Goal: Complete application form

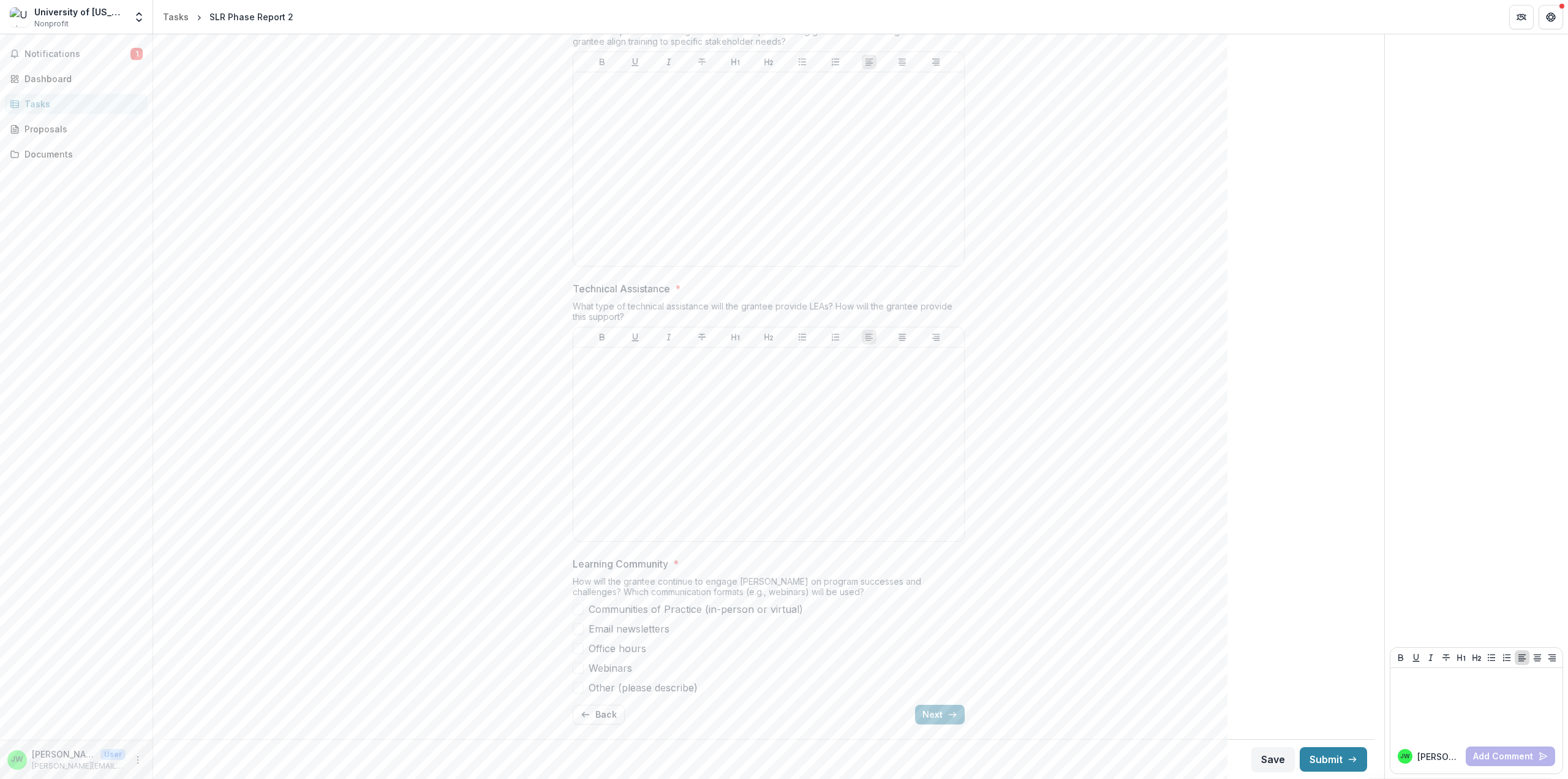
scroll to position [4148, 0]
click at [575, 626] on span at bounding box center [578, 628] width 11 height 11
click at [575, 649] on span at bounding box center [578, 648] width 11 height 11
click at [578, 687] on span at bounding box center [578, 687] width 11 height 11
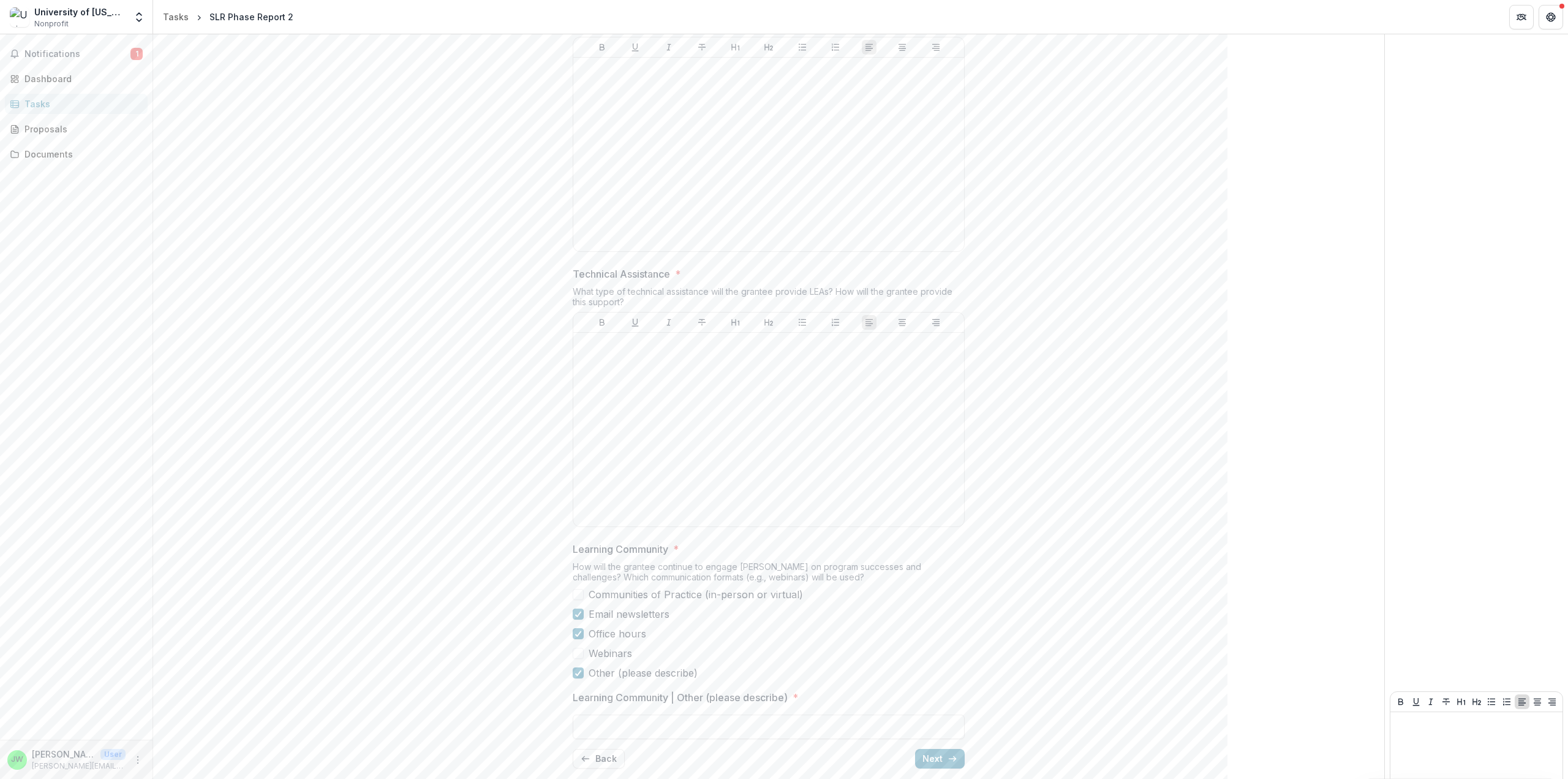
click at [709, 680] on label "Other (please describe)" at bounding box center [769, 672] width 392 height 14
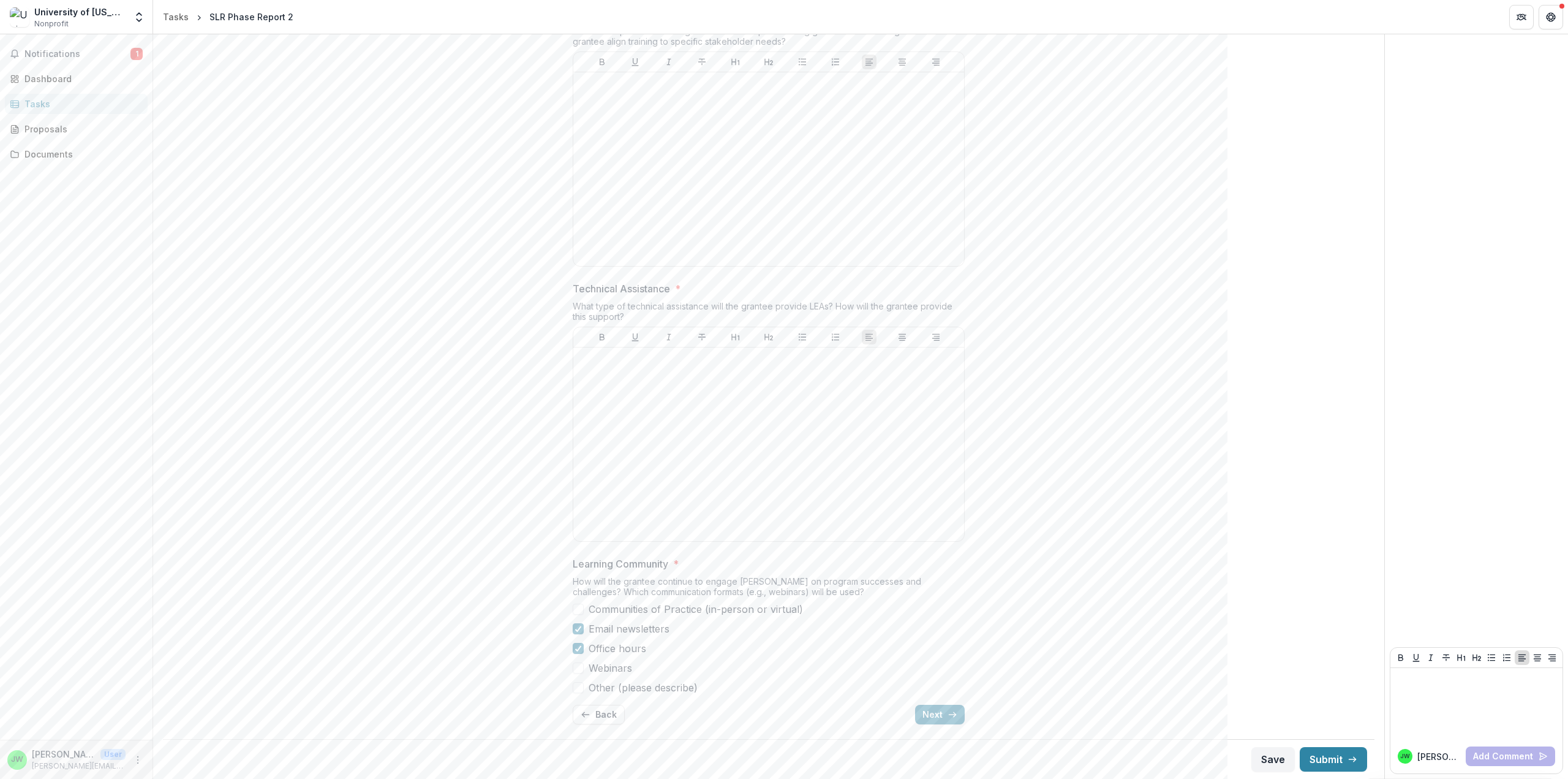
click at [581, 688] on span at bounding box center [578, 687] width 11 height 11
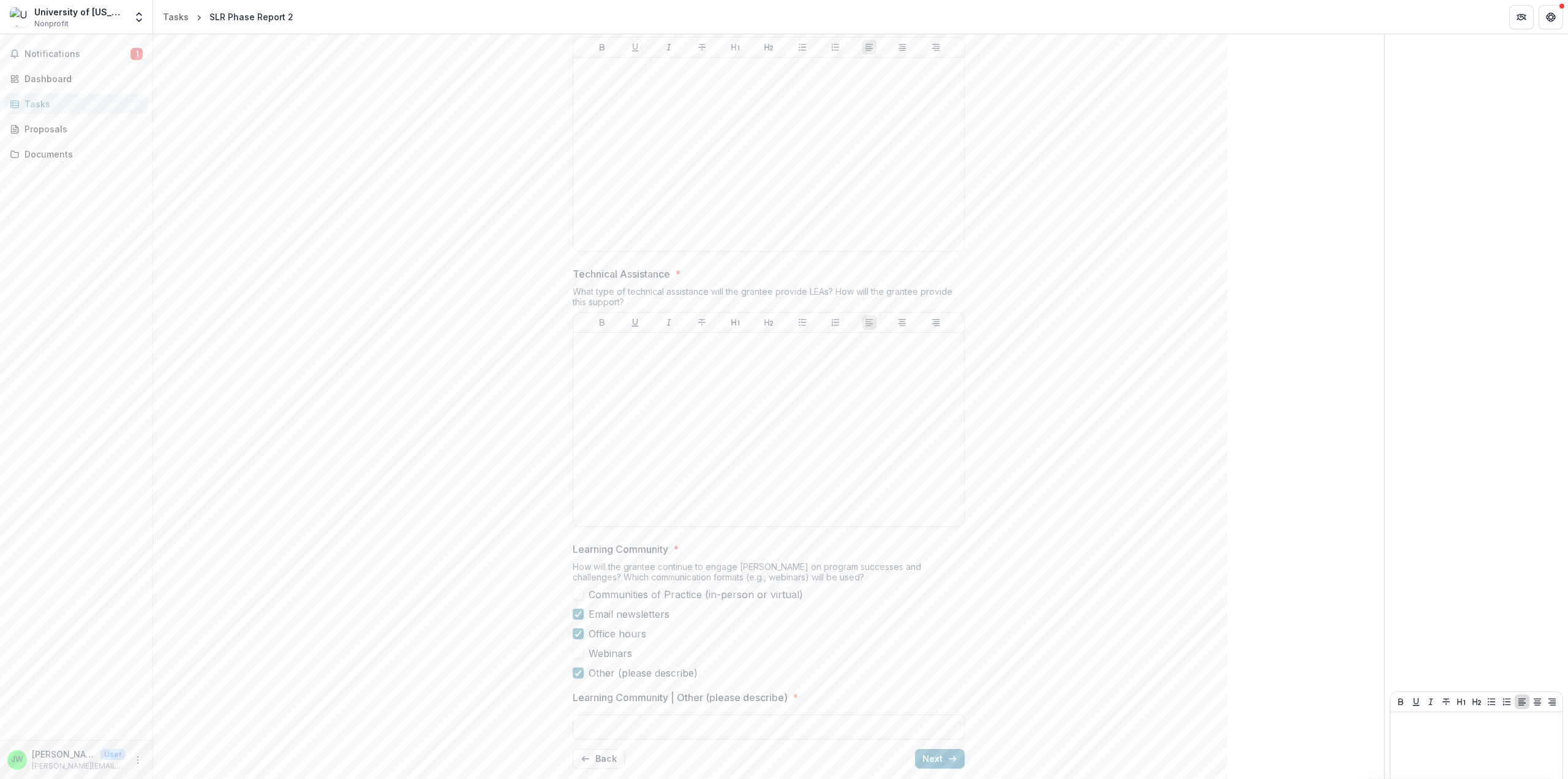
scroll to position [4207, 0]
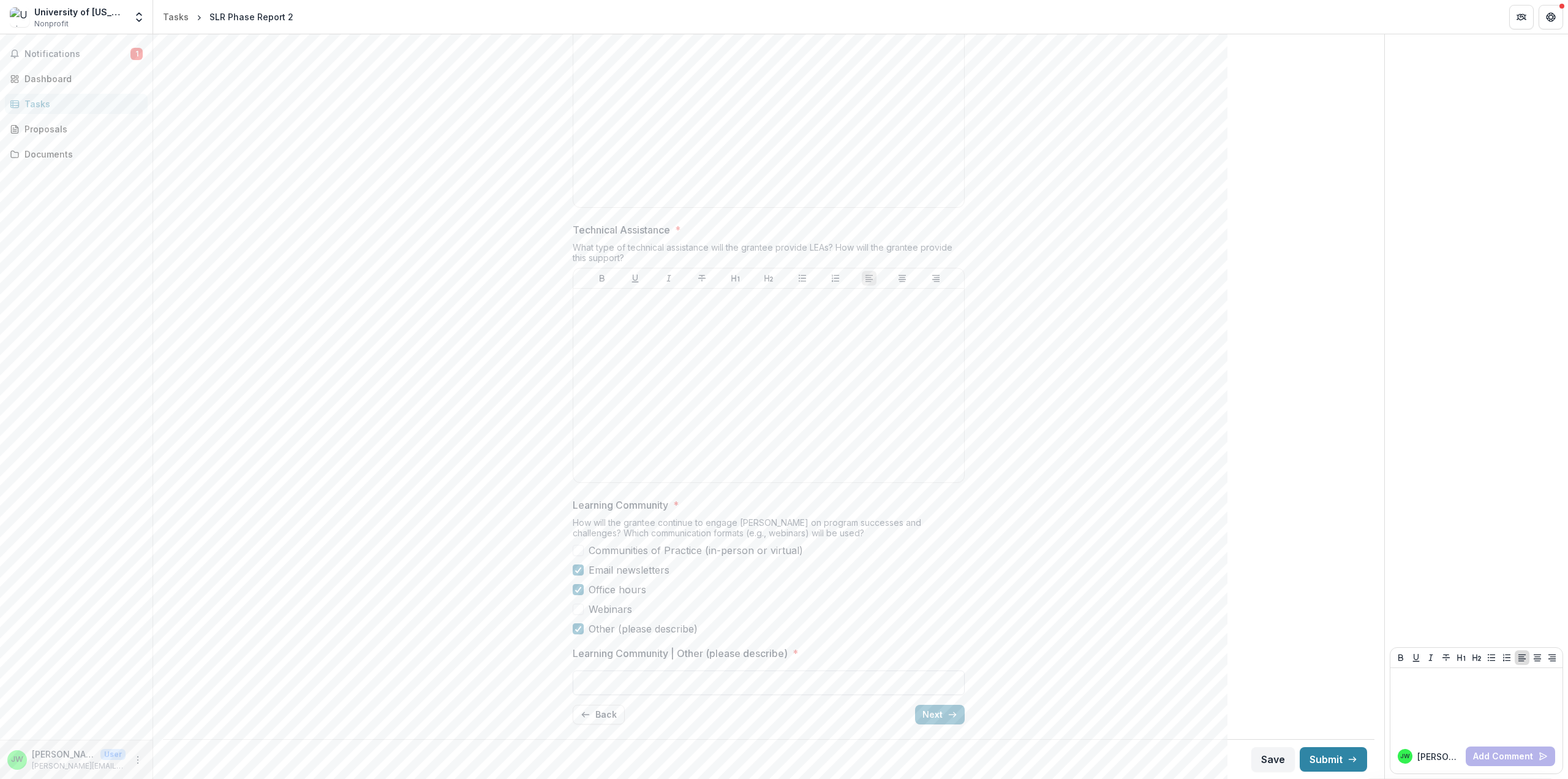
click at [592, 683] on input "Learning Community | Other (please describe) *" at bounding box center [769, 682] width 392 height 25
type input "**********"
click at [920, 714] on button "Next" at bounding box center [940, 714] width 50 height 19
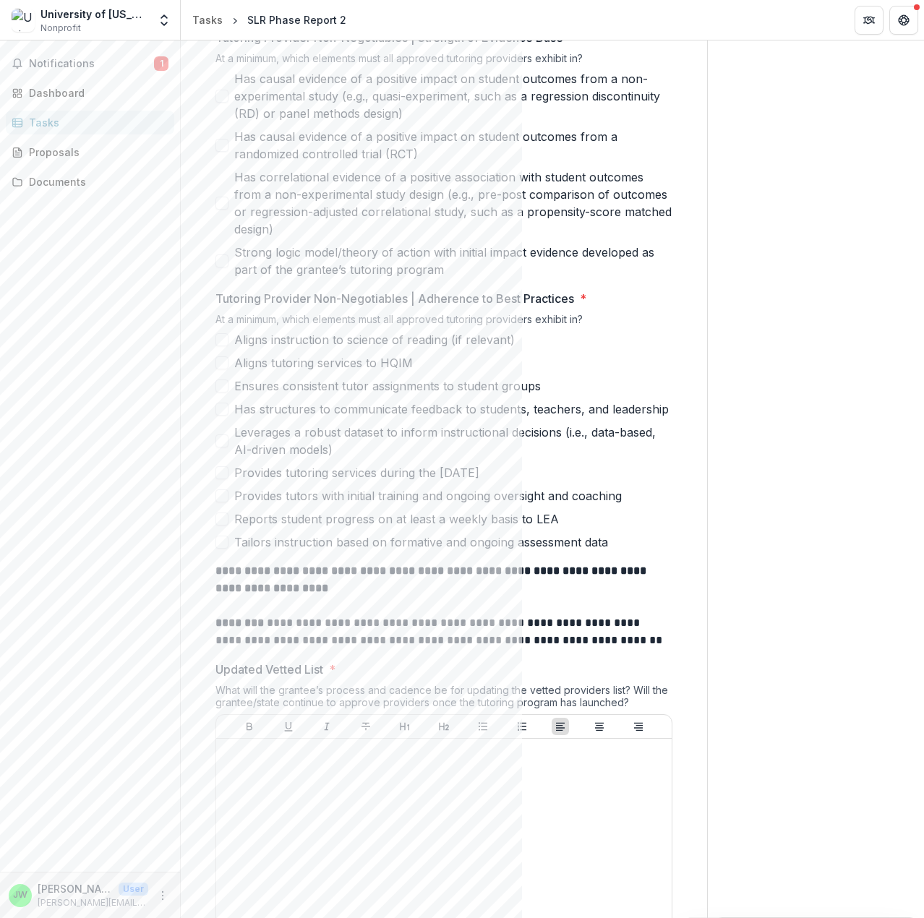
scroll to position [361, 0]
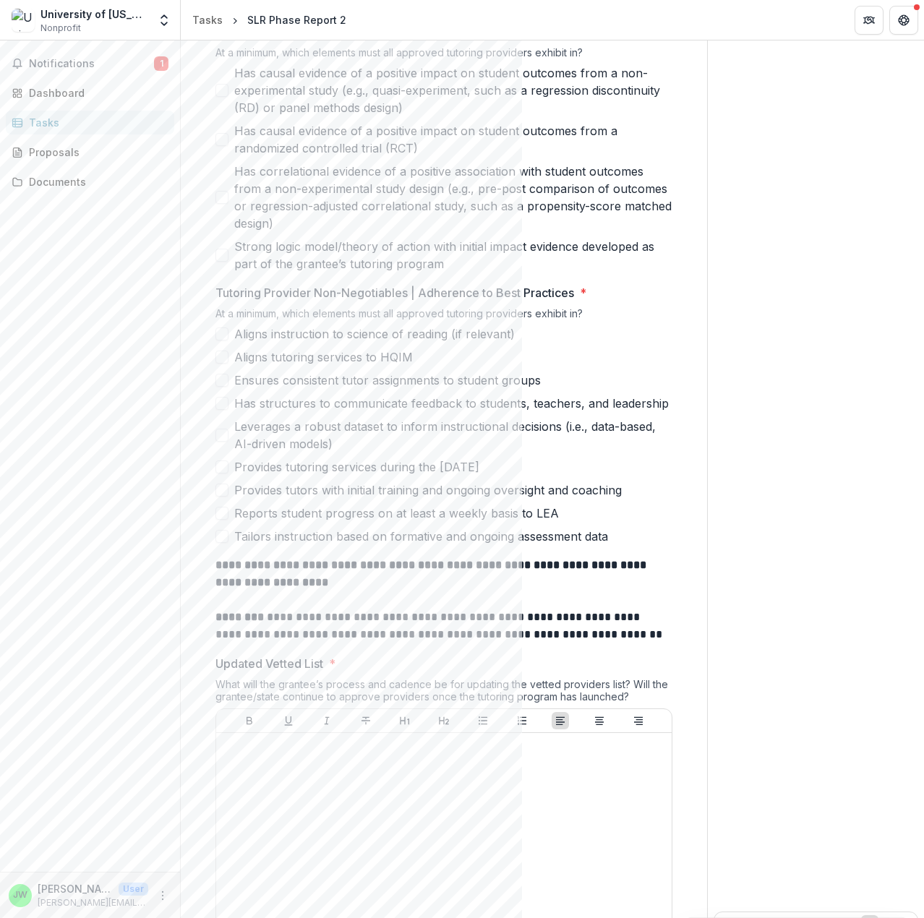
click at [220, 333] on span at bounding box center [221, 333] width 13 height 13
click at [223, 360] on span at bounding box center [221, 357] width 13 height 13
click at [223, 379] on span at bounding box center [221, 380] width 13 height 13
click at [225, 468] on span at bounding box center [221, 466] width 13 height 13
click at [221, 490] on span at bounding box center [221, 490] width 13 height 13
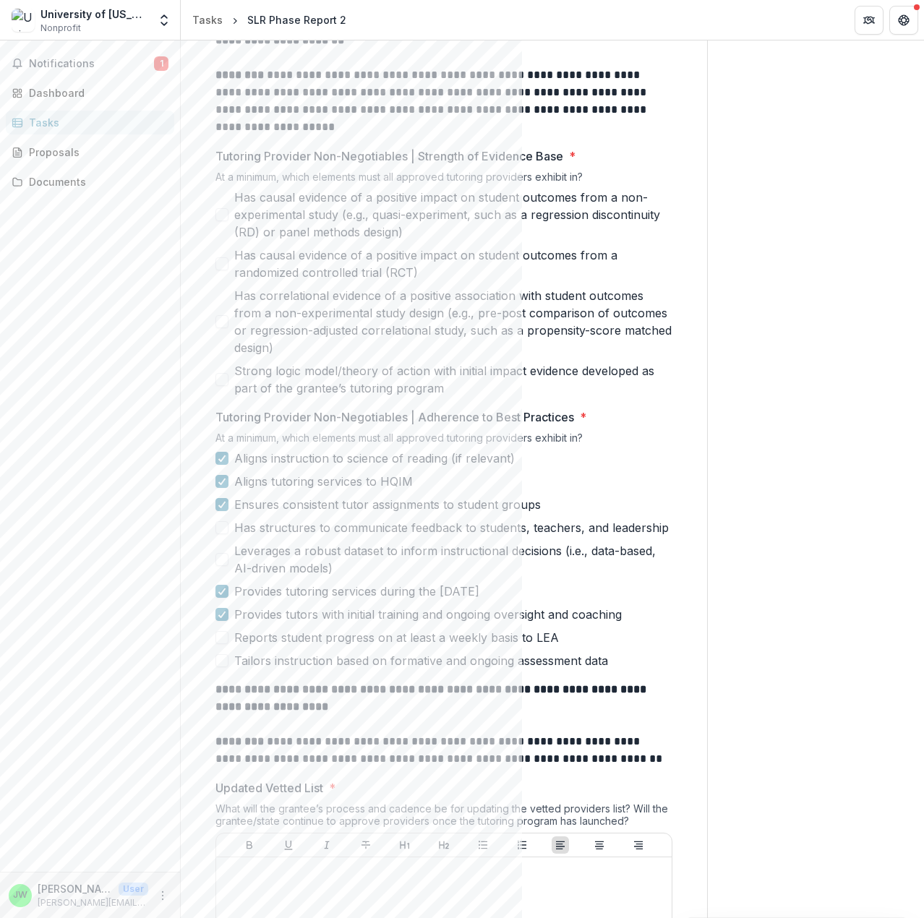
scroll to position [217, 0]
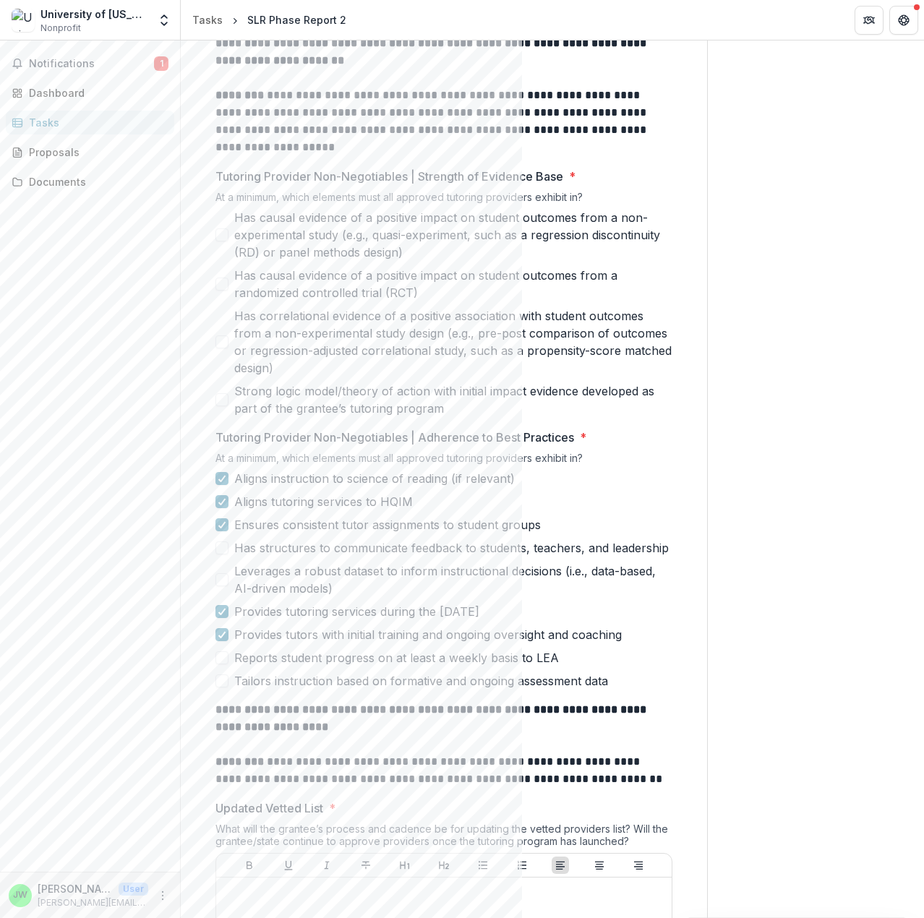
click at [222, 584] on span at bounding box center [221, 579] width 13 height 13
click at [223, 549] on span at bounding box center [221, 547] width 13 height 13
click at [220, 633] on icon at bounding box center [222, 634] width 9 height 7
click at [223, 236] on span at bounding box center [221, 234] width 13 height 13
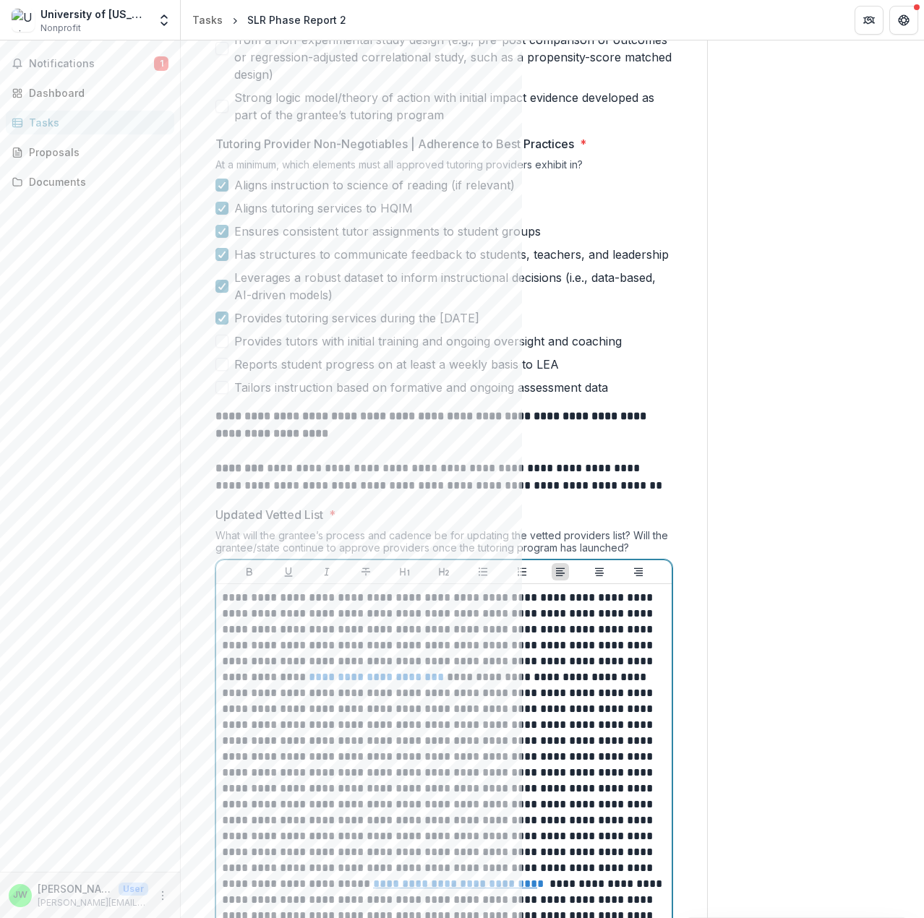
scroll to position [692, 0]
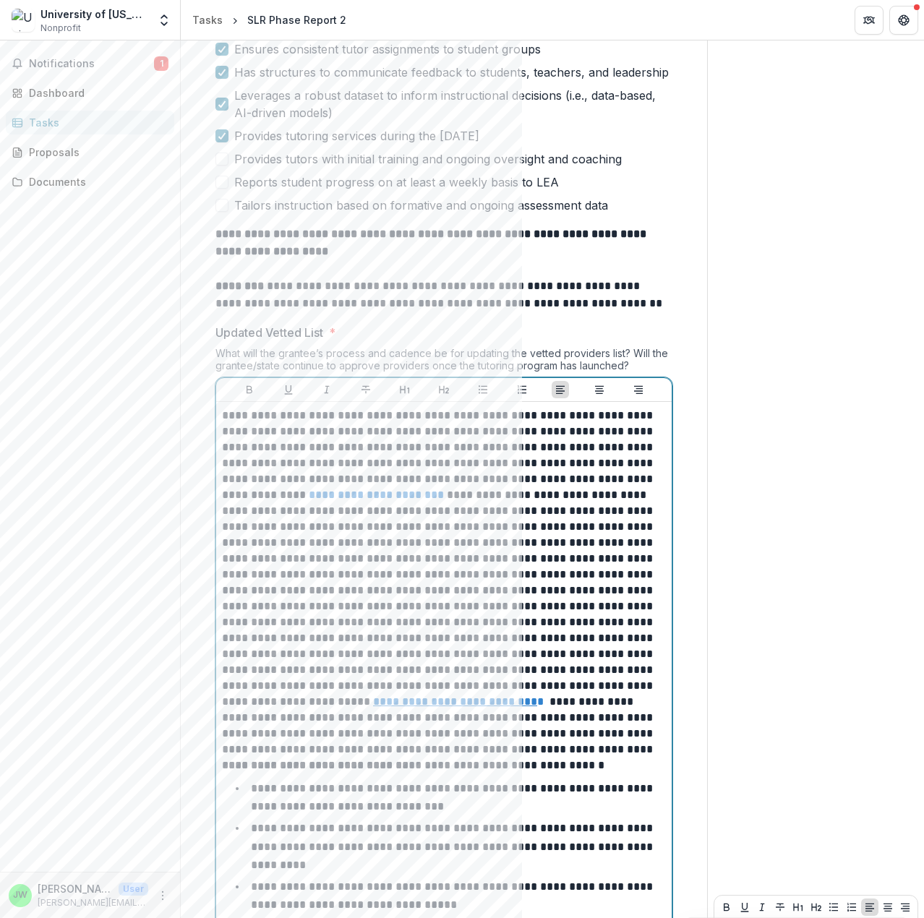
click at [373, 706] on u "**********" at bounding box center [455, 701] width 164 height 11
click at [309, 497] on link "**********" at bounding box center [376, 494] width 135 height 11
drag, startPoint x: 338, startPoint y: 492, endPoint x: 293, endPoint y: 489, distance: 44.9
click at [309, 489] on link "**********" at bounding box center [376, 494] width 135 height 11
click at [297, 484] on p "**********" at bounding box center [441, 583] width 439 height 350
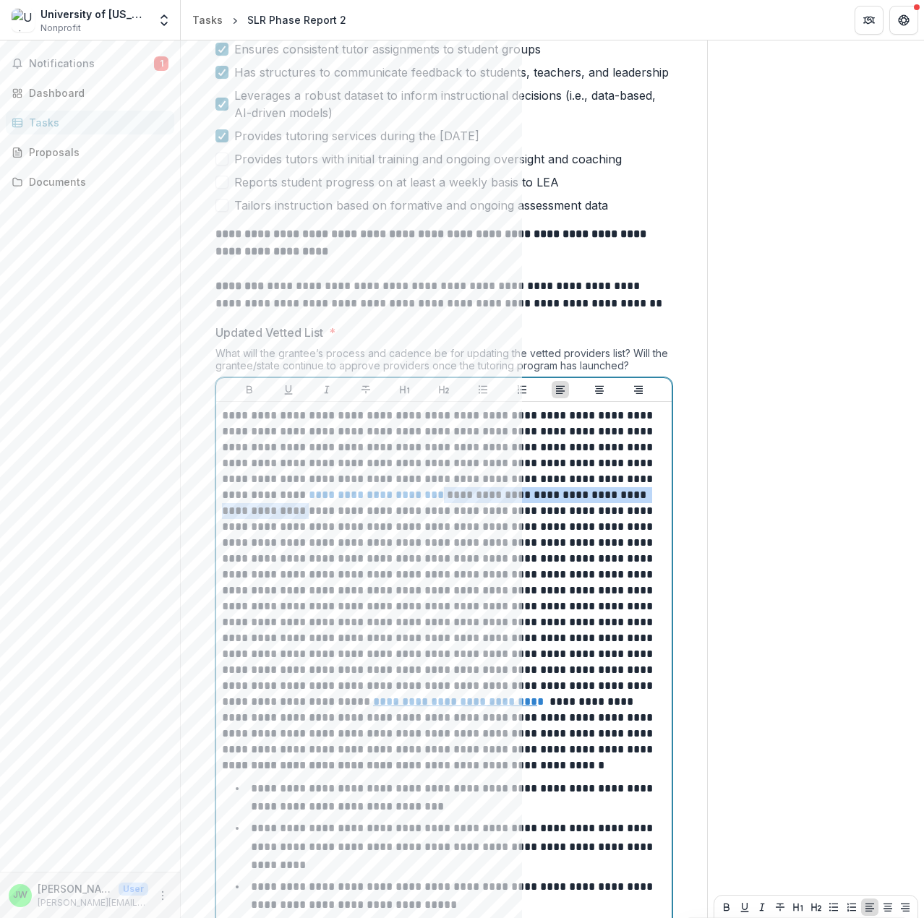
drag, startPoint x: 340, startPoint y: 494, endPoint x: 289, endPoint y: 488, distance: 51.6
click at [222, 502] on p "**********" at bounding box center [441, 583] width 439 height 350
click at [309, 494] on link "**********" at bounding box center [376, 494] width 135 height 11
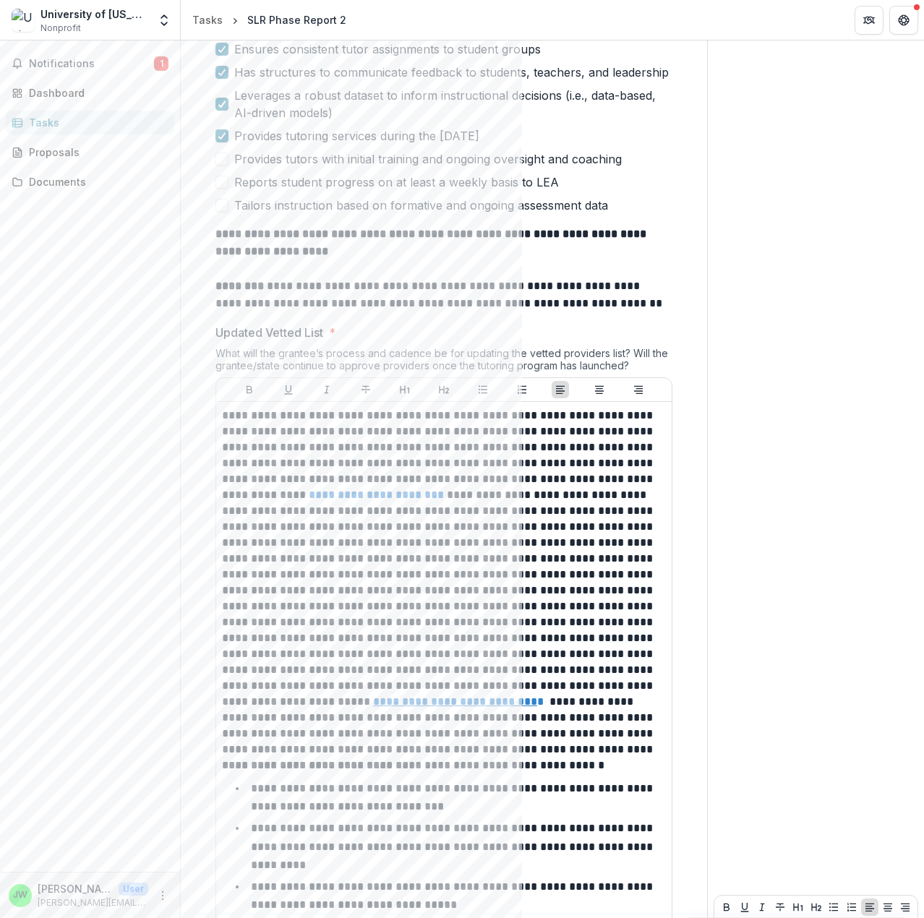
click at [221, 496] on div "**********" at bounding box center [443, 673] width 455 height 543
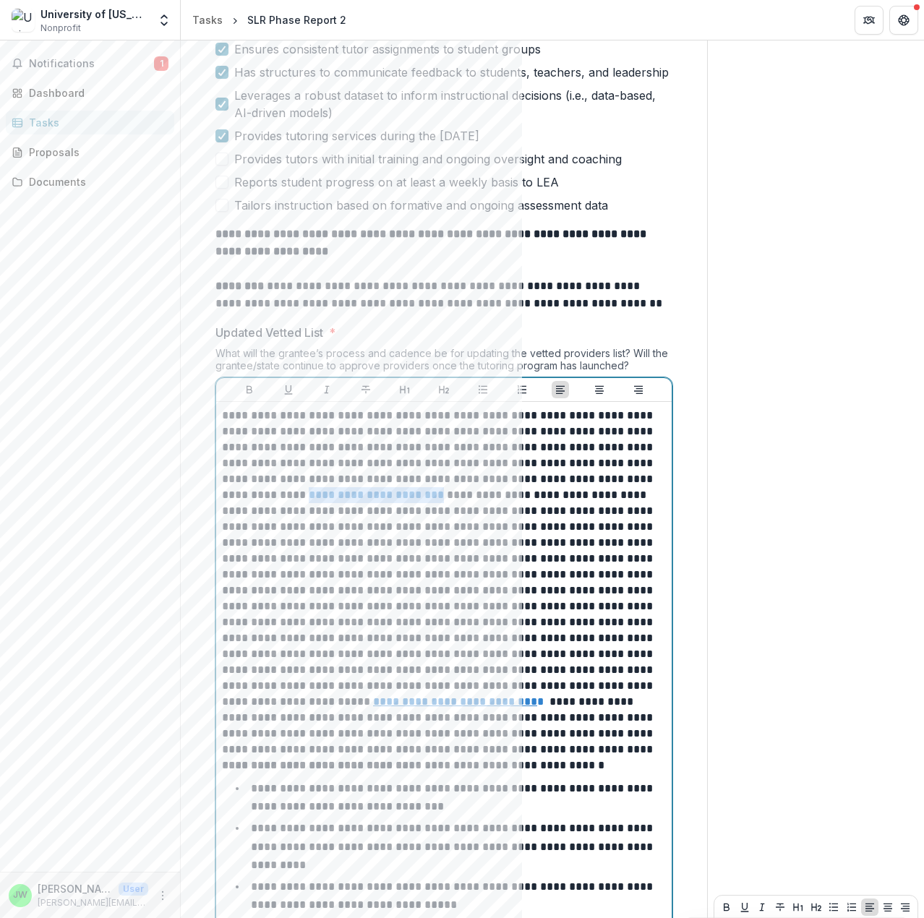
drag, startPoint x: 222, startPoint y: 494, endPoint x: 340, endPoint y: 499, distance: 118.7
click at [340, 499] on link "**********" at bounding box center [376, 494] width 135 height 11
drag, startPoint x: 331, startPoint y: 492, endPoint x: 301, endPoint y: 488, distance: 30.6
drag, startPoint x: 301, startPoint y: 488, endPoint x: 298, endPoint y: 495, distance: 7.8
click at [309, 495] on link "**********" at bounding box center [376, 494] width 135 height 11
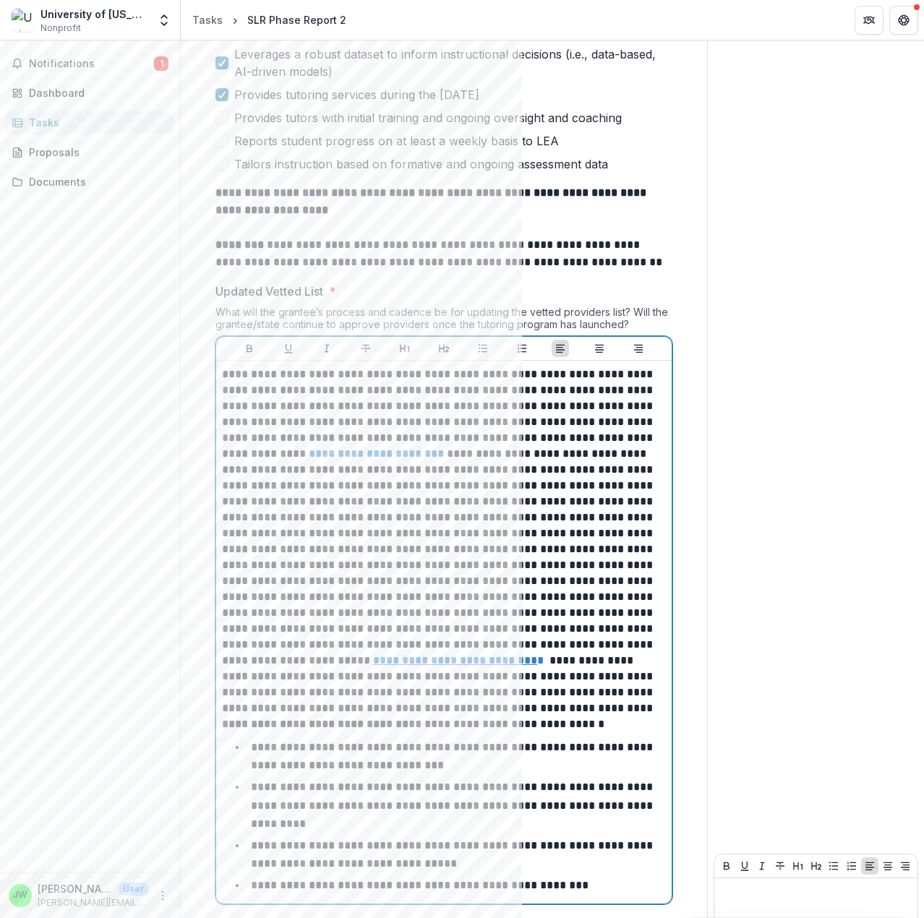
scroll to position [806, 0]
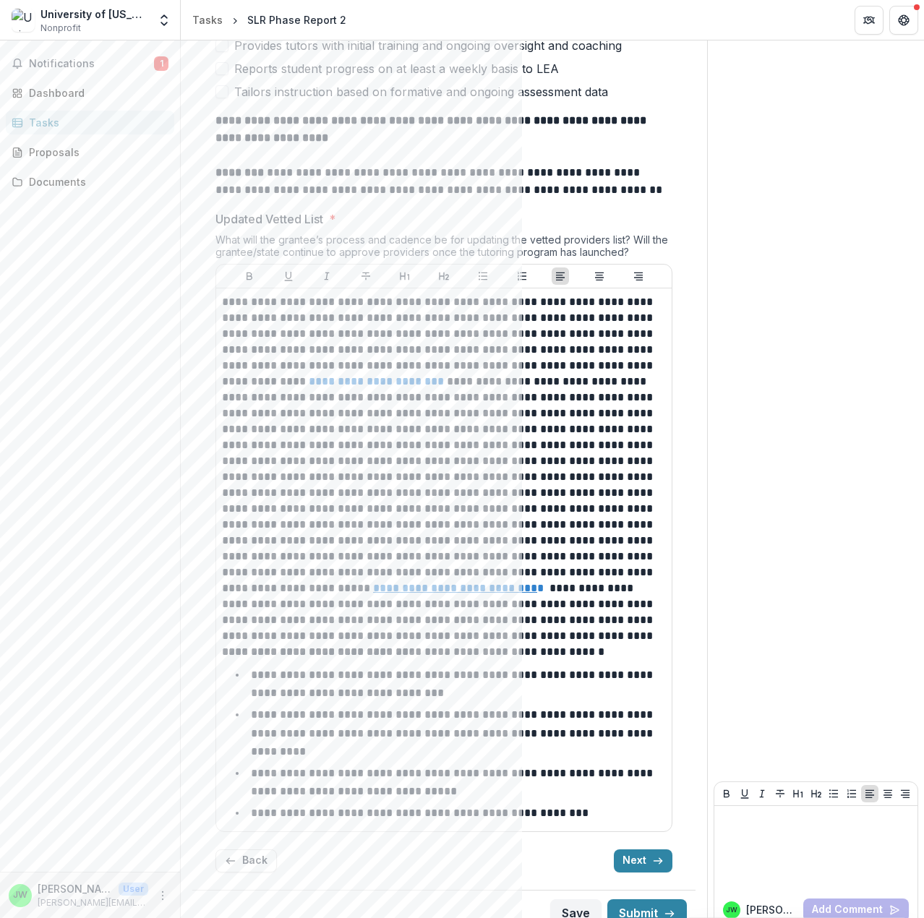
click at [848, 481] on div "Send comments or questions to Accelerate in the box below. Accelerate will be n…" at bounding box center [816, 86] width 216 height 1702
click at [646, 849] on button "Next" at bounding box center [643, 860] width 59 height 23
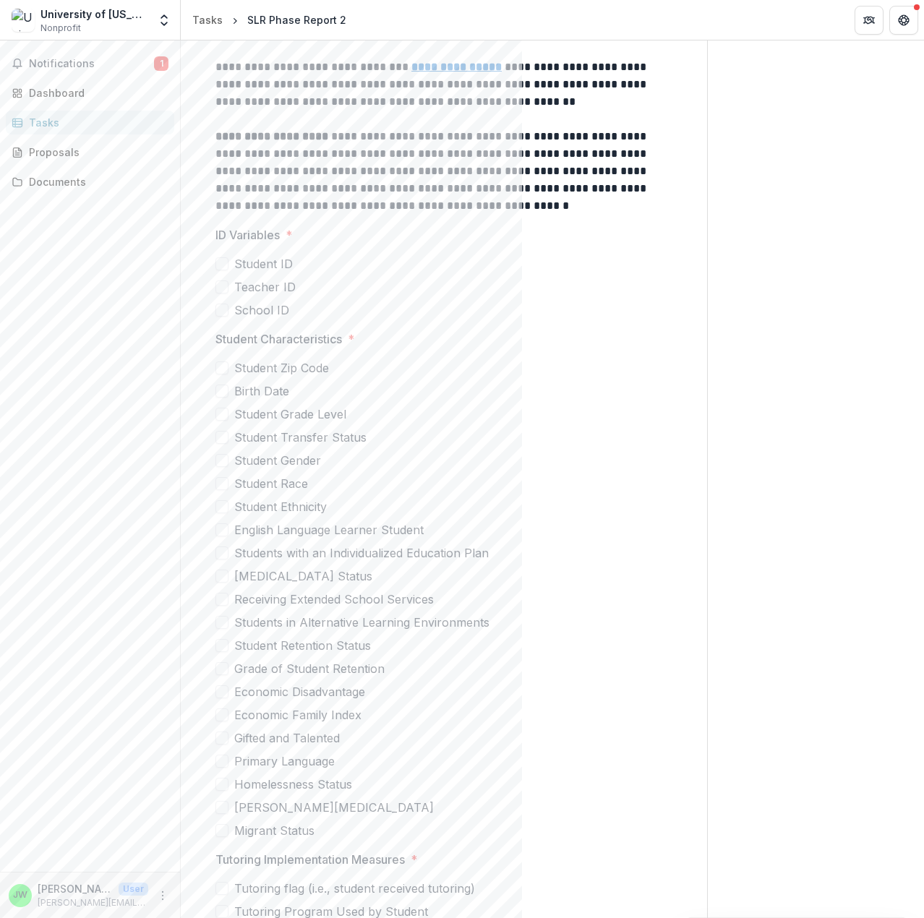
scroll to position [255, 0]
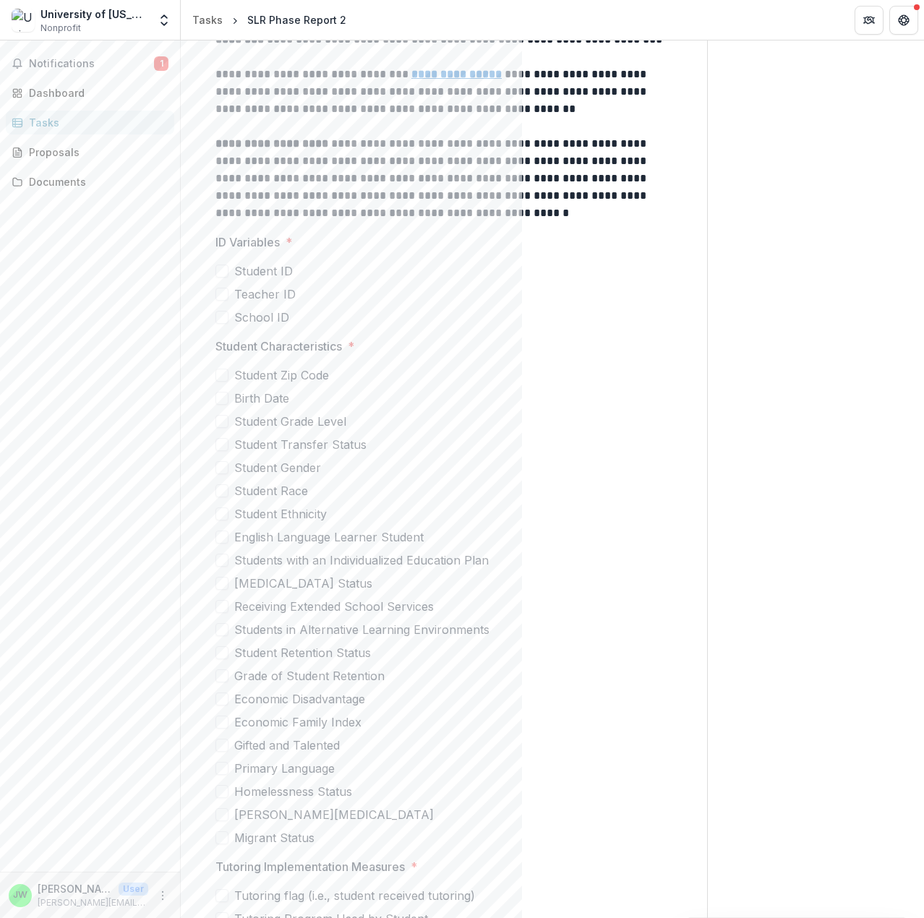
click at [223, 273] on span at bounding box center [221, 271] width 13 height 13
click at [224, 295] on span at bounding box center [221, 294] width 13 height 13
click at [221, 323] on span at bounding box center [221, 317] width 13 height 13
click at [226, 377] on span at bounding box center [221, 375] width 13 height 13
click at [223, 396] on span at bounding box center [221, 398] width 13 height 13
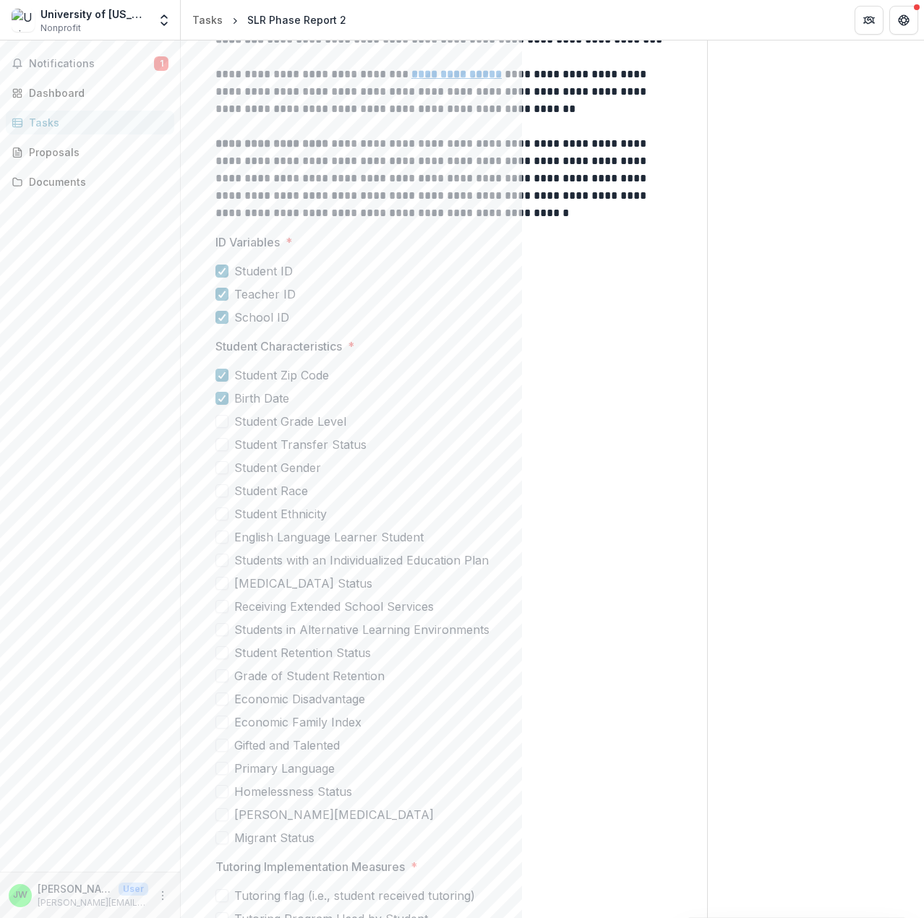
click at [221, 420] on span at bounding box center [221, 421] width 13 height 13
click at [225, 468] on span at bounding box center [221, 467] width 13 height 13
click at [223, 488] on span at bounding box center [221, 490] width 13 height 13
click at [223, 514] on span at bounding box center [221, 513] width 13 height 13
click at [222, 544] on label "English Language Learner Student" at bounding box center [443, 536] width 457 height 17
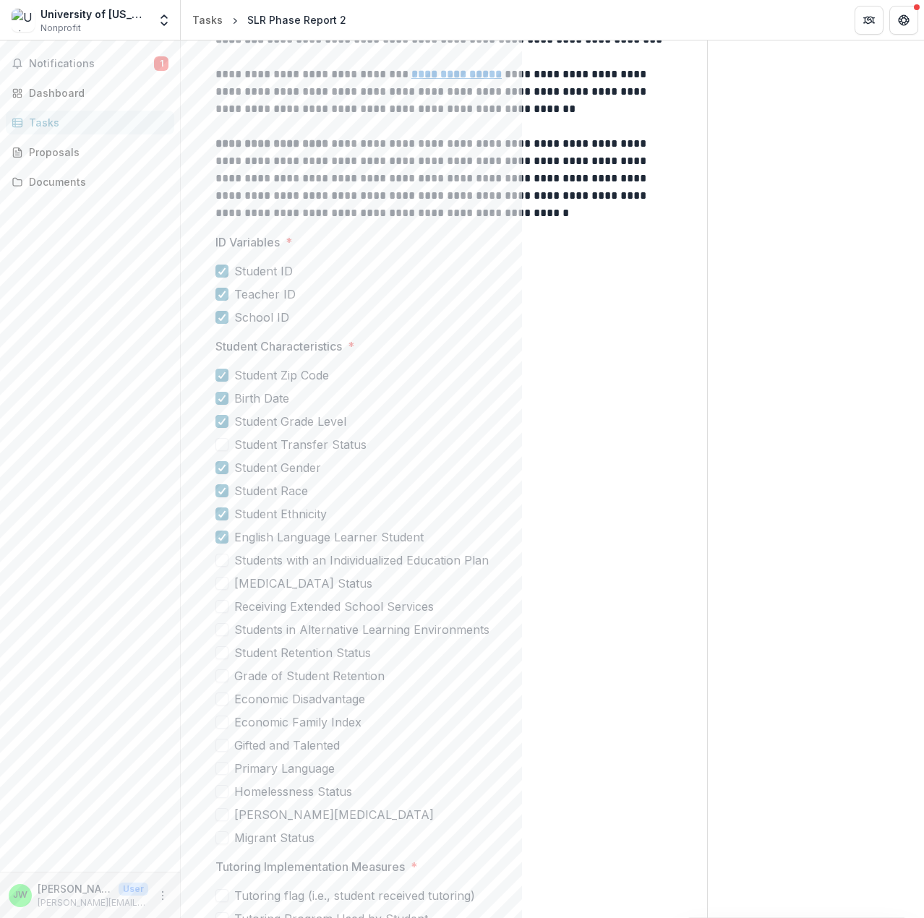
click at [223, 557] on span at bounding box center [221, 560] width 13 height 13
click at [221, 581] on span at bounding box center [221, 583] width 13 height 13
click at [221, 700] on span at bounding box center [221, 698] width 13 height 13
click at [223, 724] on span at bounding box center [221, 722] width 13 height 13
click at [223, 724] on polyline at bounding box center [222, 722] width 7 height 6
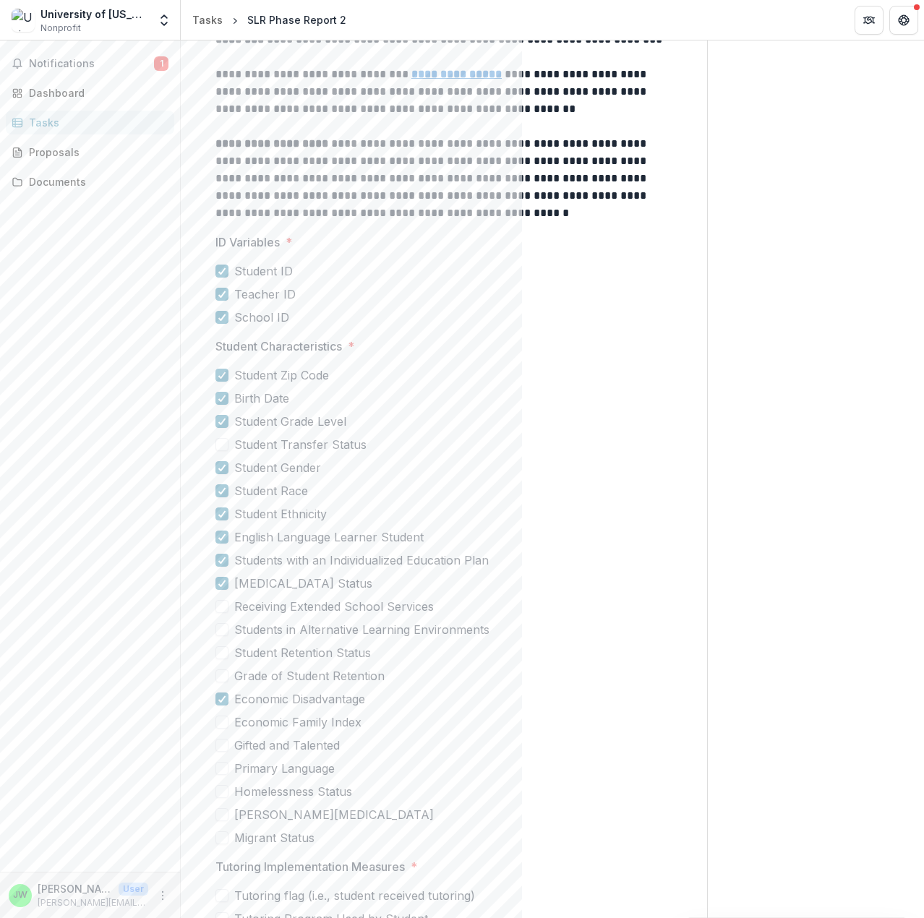
click at [220, 746] on span at bounding box center [221, 745] width 13 height 13
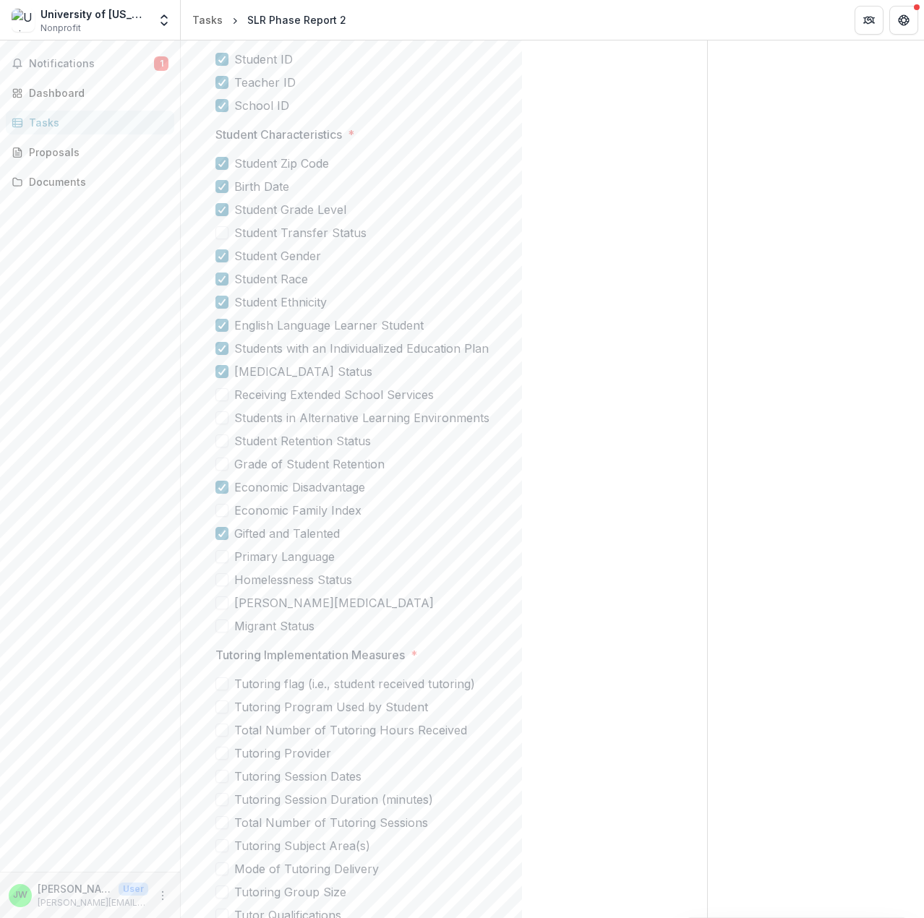
scroll to position [472, 0]
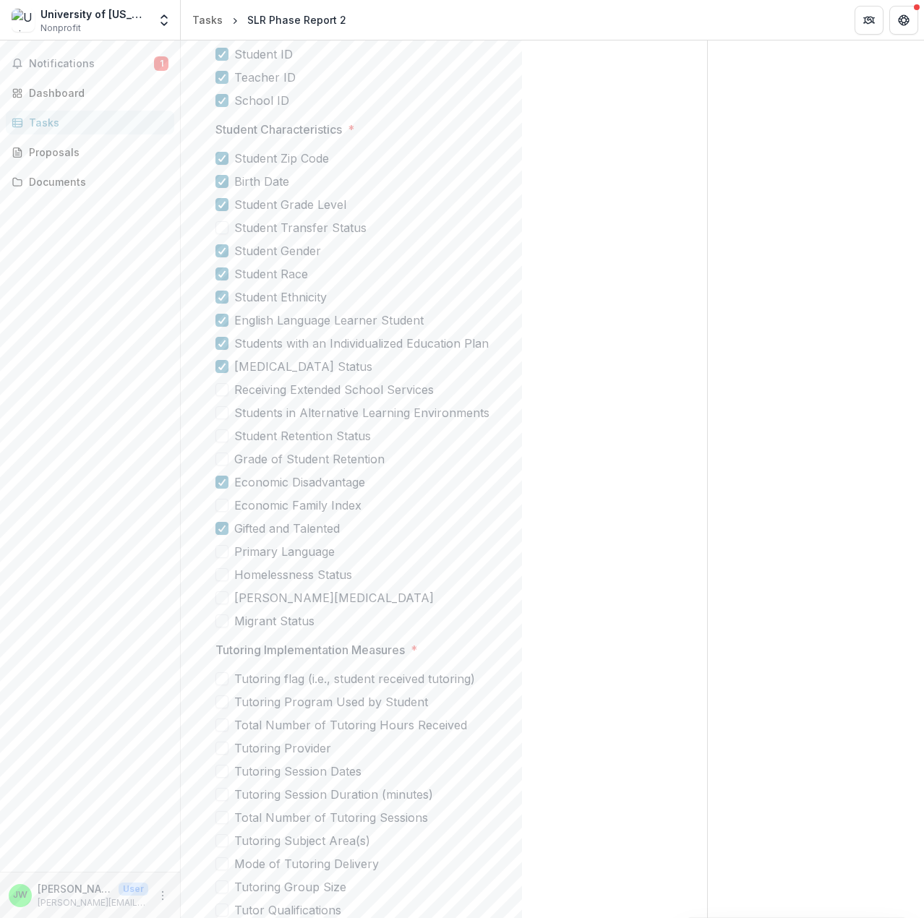
click at [223, 551] on span at bounding box center [221, 551] width 13 height 13
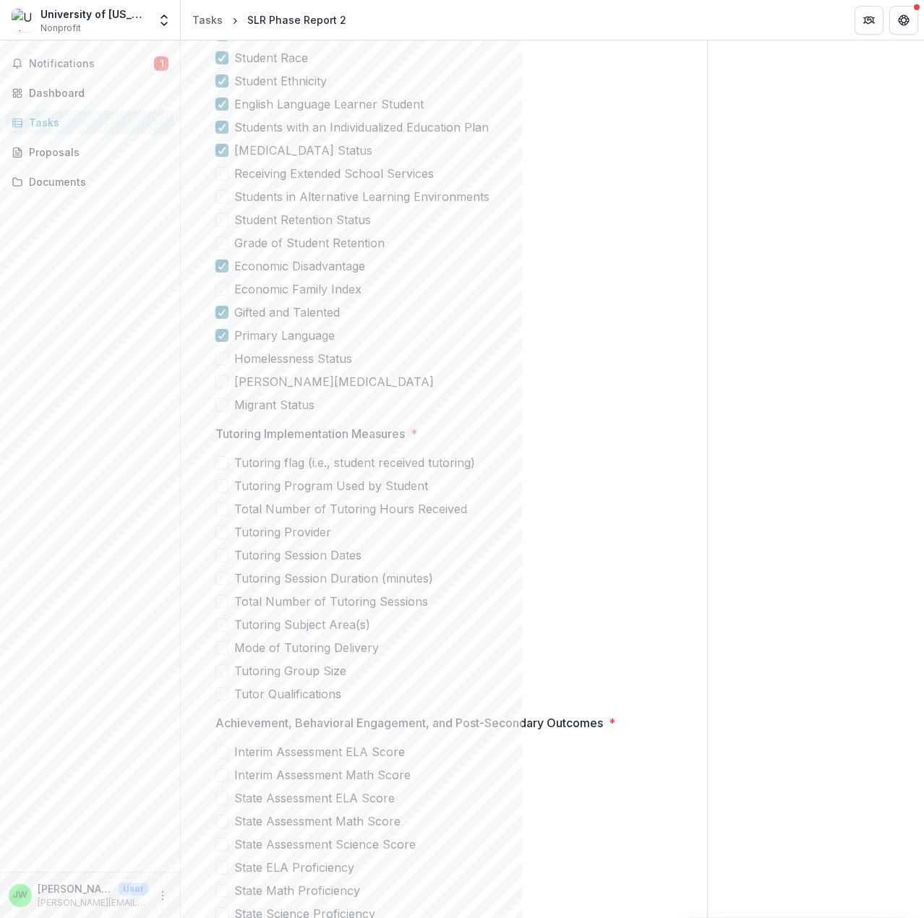
scroll to position [689, 0]
click at [226, 460] on span at bounding box center [221, 461] width 13 height 13
click at [223, 489] on span at bounding box center [221, 485] width 13 height 13
click at [222, 506] on span at bounding box center [221, 508] width 13 height 13
click at [226, 531] on span at bounding box center [221, 531] width 13 height 13
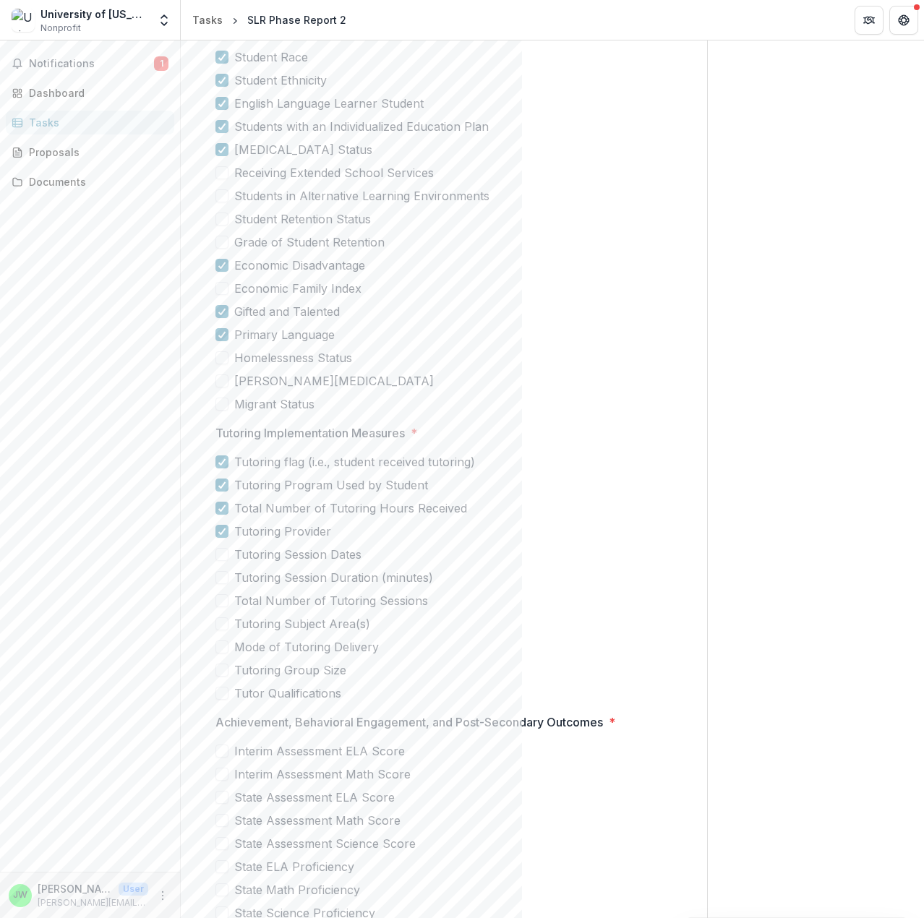
click at [220, 554] on span at bounding box center [221, 554] width 13 height 13
click at [225, 578] on span at bounding box center [221, 577] width 13 height 13
click at [222, 602] on span at bounding box center [221, 600] width 13 height 13
click at [220, 623] on span at bounding box center [221, 623] width 13 height 13
click at [223, 643] on span at bounding box center [221, 646] width 13 height 13
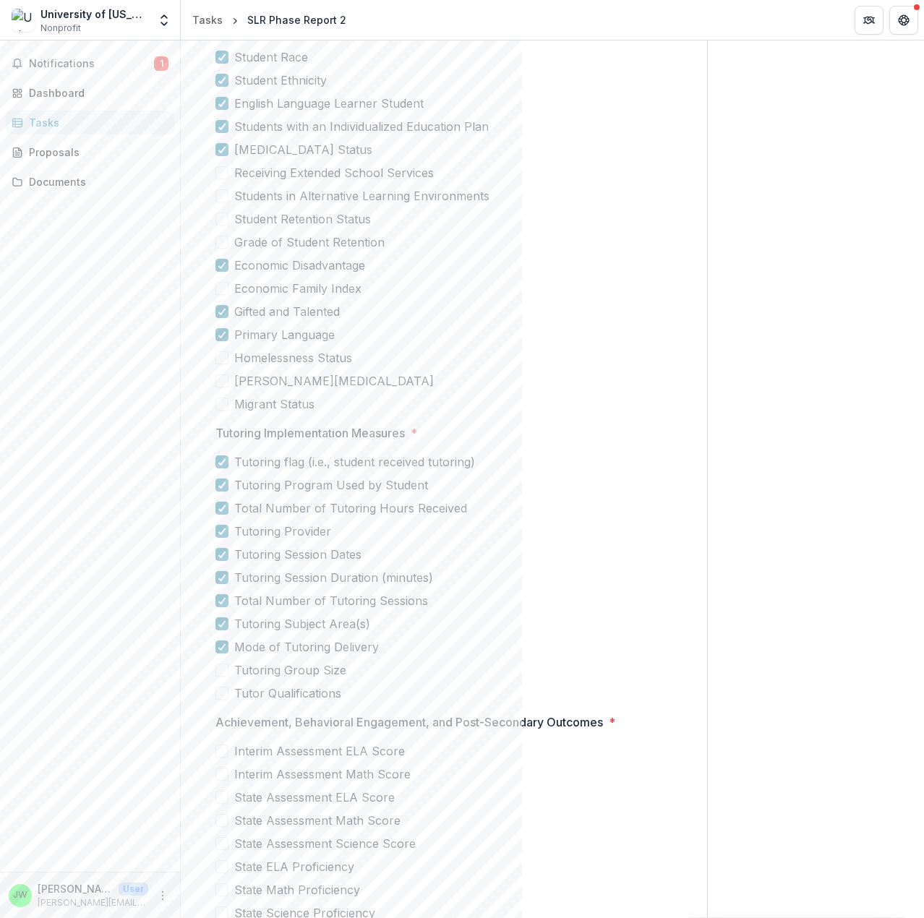
click at [223, 668] on span at bounding box center [221, 670] width 13 height 13
click at [223, 690] on span at bounding box center [221, 693] width 13 height 13
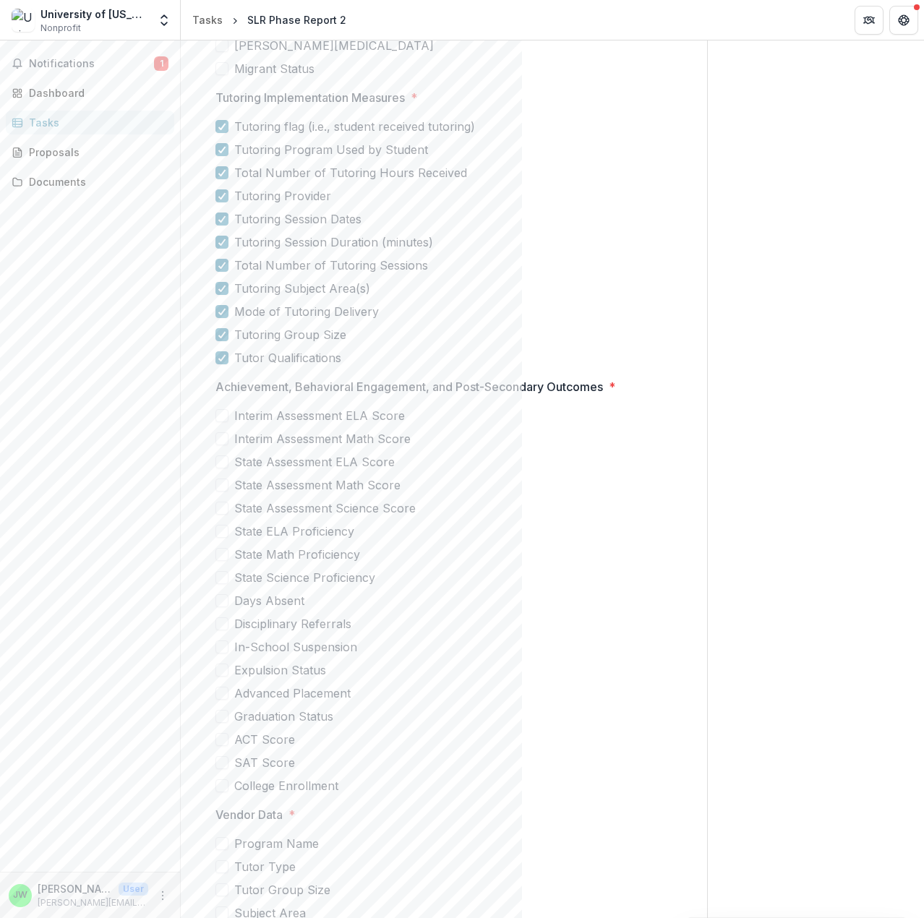
scroll to position [1050, 0]
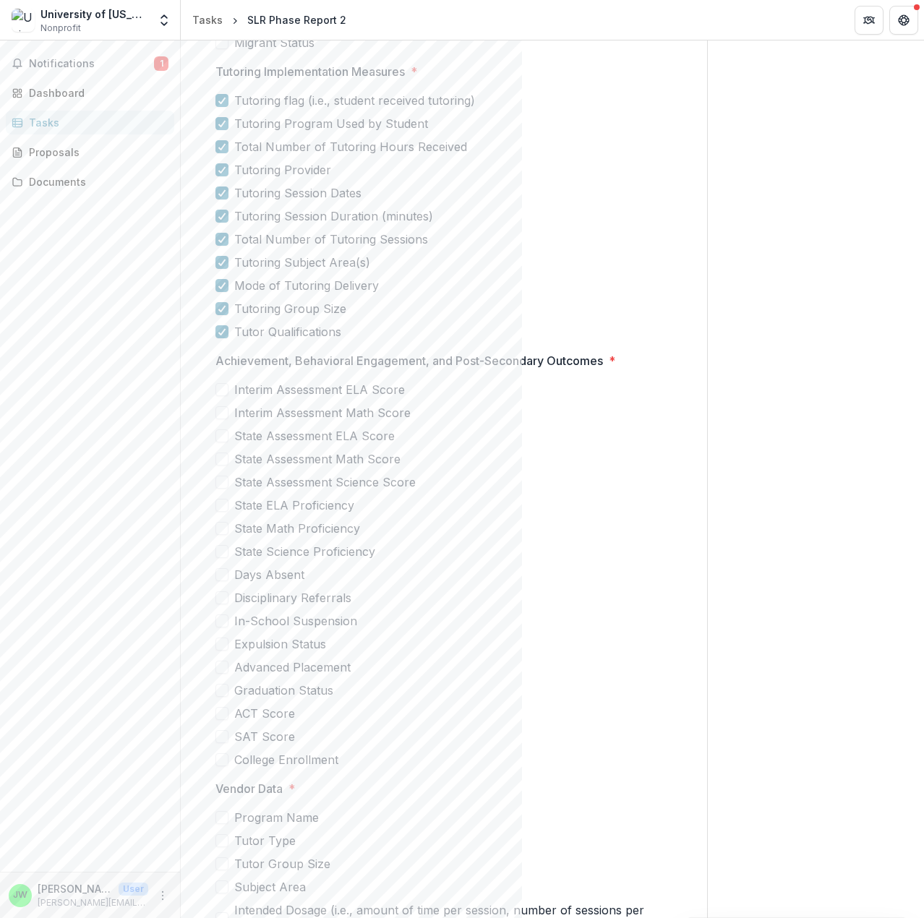
click at [222, 437] on span at bounding box center [221, 435] width 13 height 13
click at [220, 460] on span at bounding box center [221, 458] width 13 height 13
click at [226, 504] on span at bounding box center [221, 505] width 13 height 13
click at [226, 531] on span at bounding box center [221, 528] width 13 height 13
click at [225, 575] on span at bounding box center [221, 574] width 13 height 13
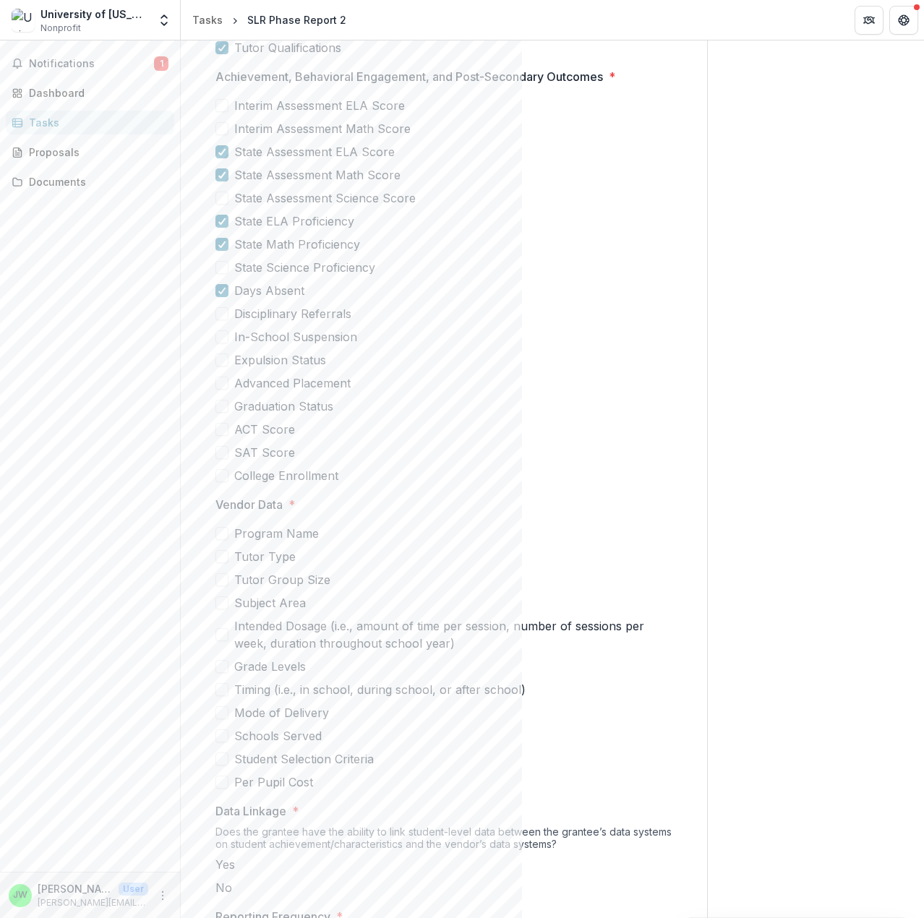
scroll to position [1339, 0]
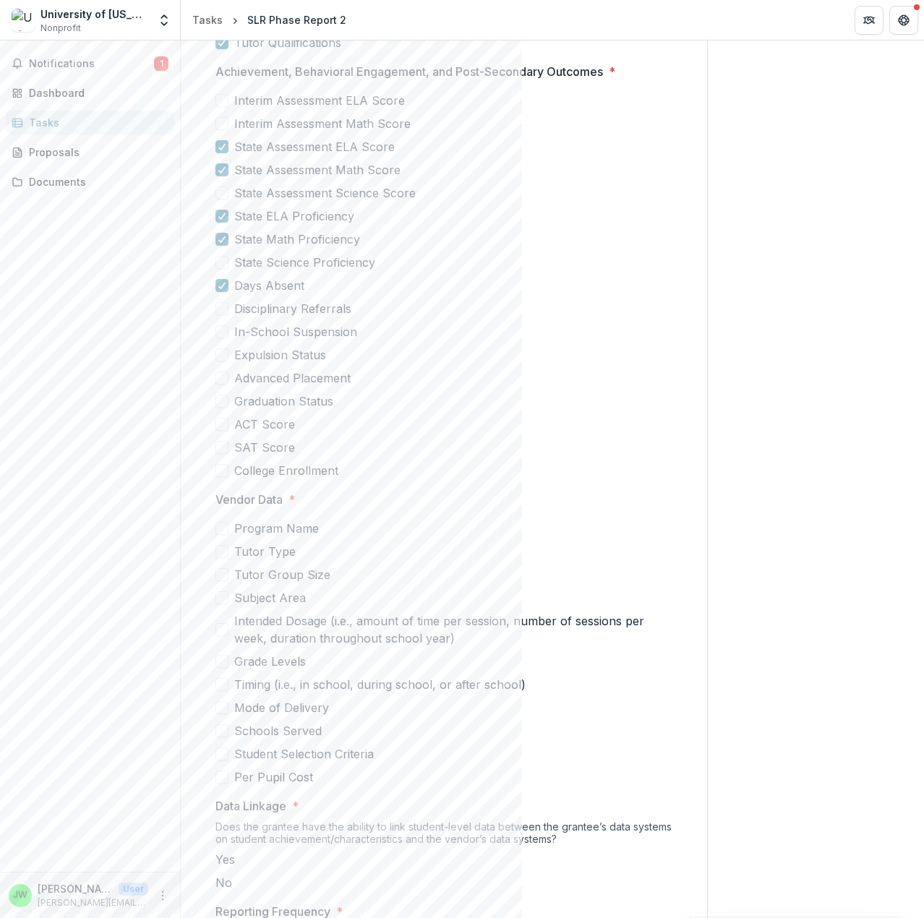
click at [222, 531] on span at bounding box center [221, 528] width 13 height 13
click at [224, 553] on span at bounding box center [221, 551] width 13 height 13
click at [225, 578] on span at bounding box center [221, 574] width 13 height 13
click at [223, 601] on span at bounding box center [221, 597] width 13 height 13
click at [225, 629] on span at bounding box center [221, 629] width 13 height 13
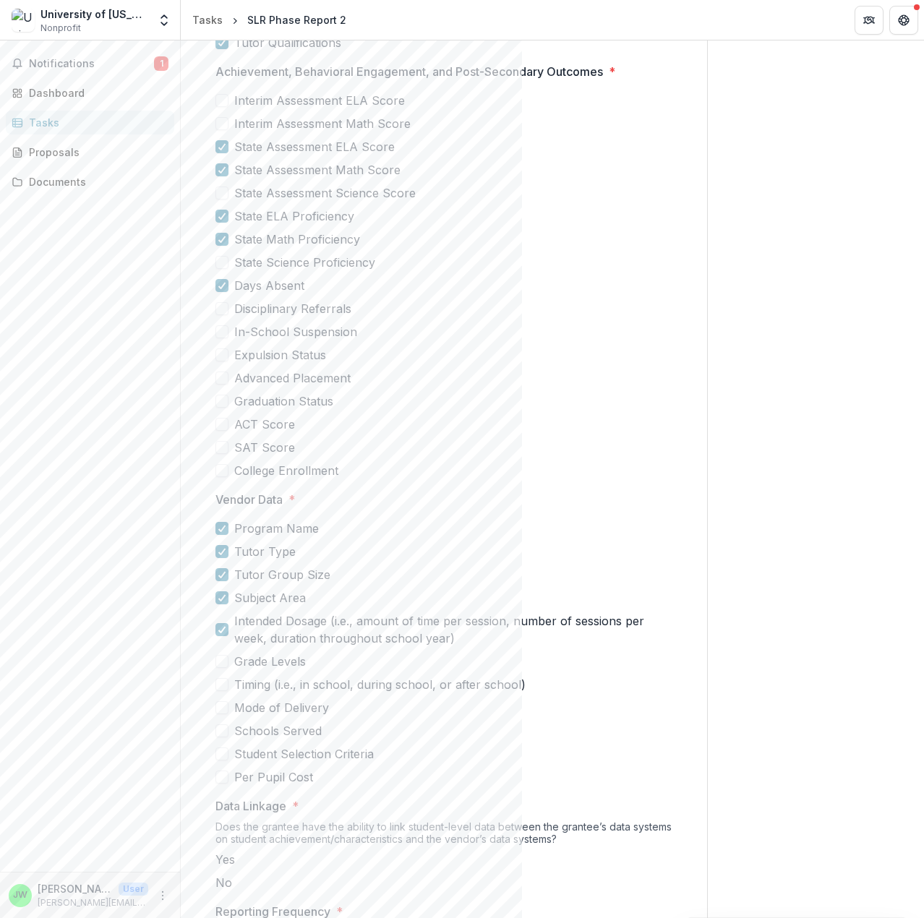
click at [219, 661] on span at bounding box center [221, 661] width 13 height 13
click at [219, 685] on span at bounding box center [221, 684] width 13 height 13
click at [220, 708] on span at bounding box center [221, 707] width 13 height 13
click at [221, 734] on span at bounding box center [221, 730] width 13 height 13
click at [221, 755] on span at bounding box center [221, 753] width 13 height 13
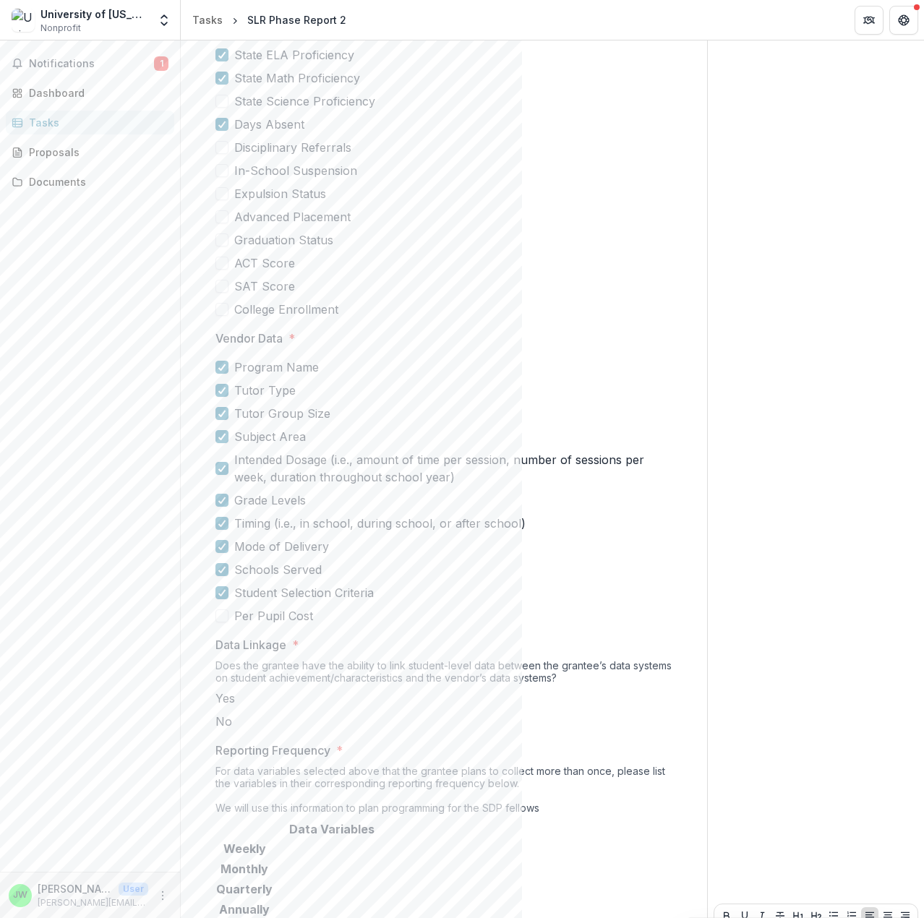
scroll to position [1556, 0]
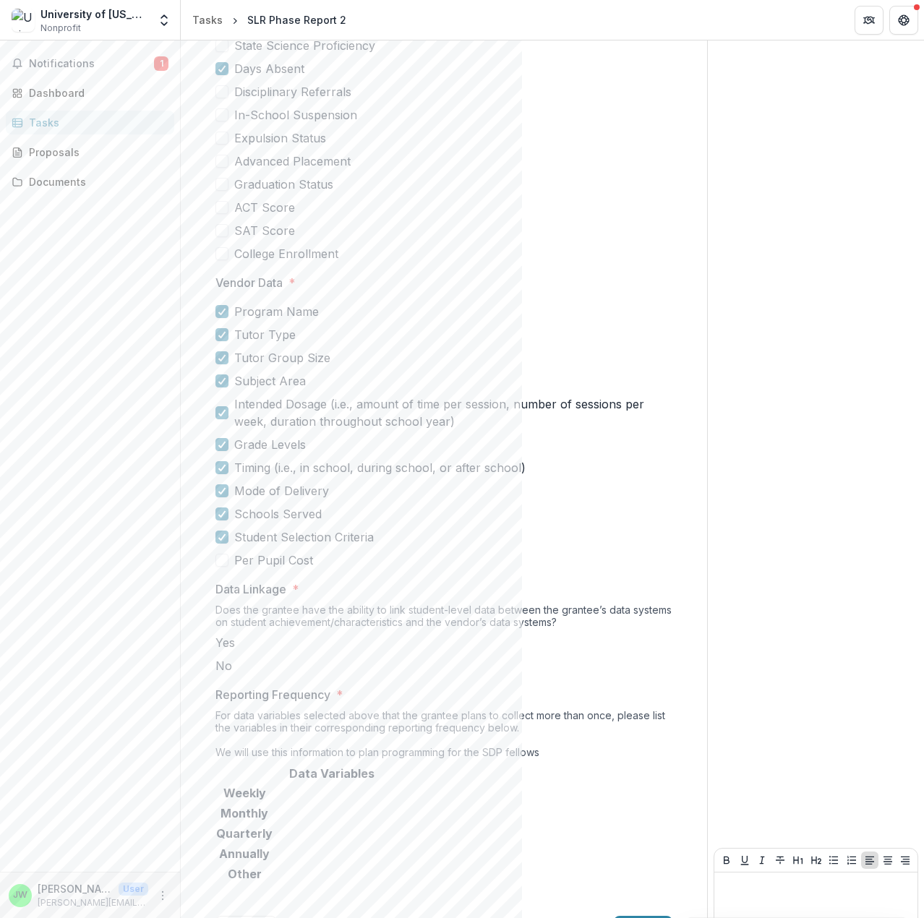
click at [215, 642] on span at bounding box center [215, 642] width 0 height 14
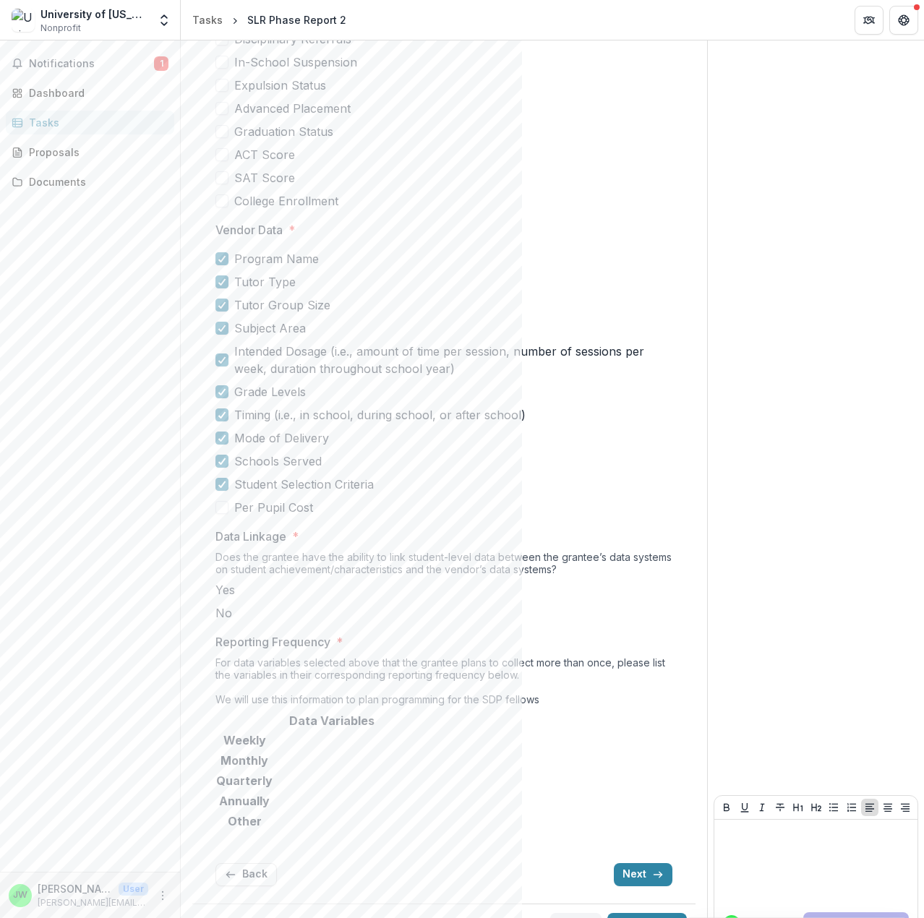
scroll to position [1629, 0]
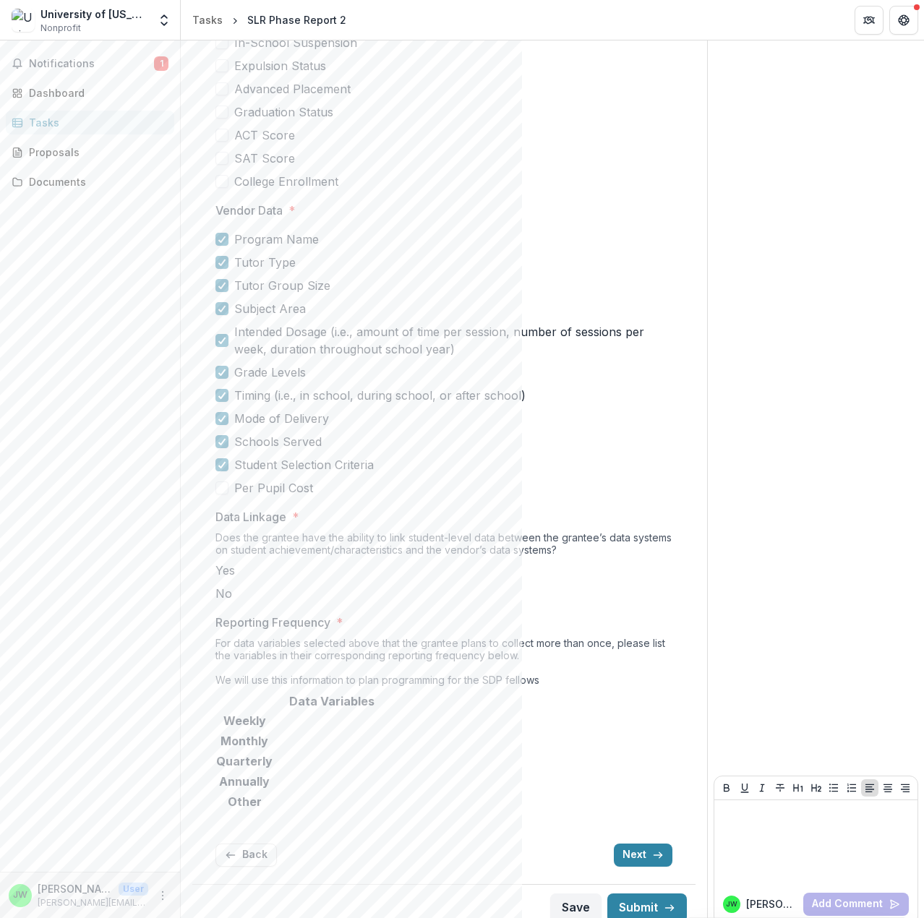
paste input "**********"
type input "**********"
click at [390, 741] on input "Reporting Frequency *" at bounding box center [332, 741] width 116 height 17
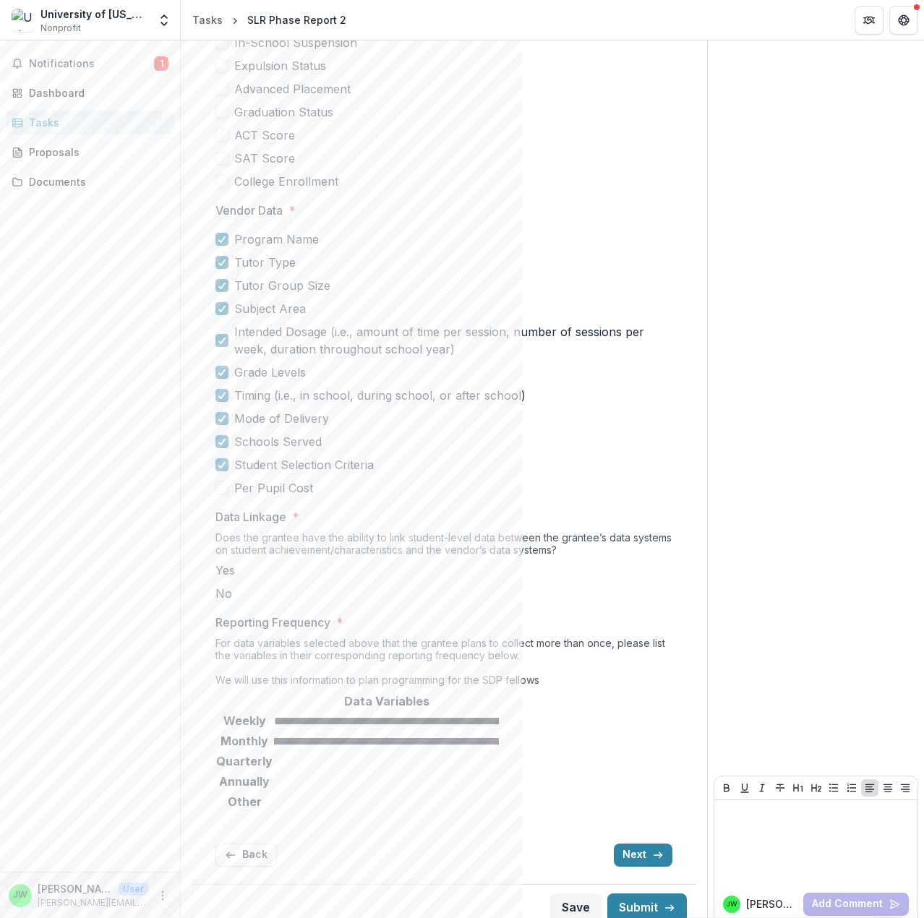
type input "**********"
paste input "**********"
type input "**********"
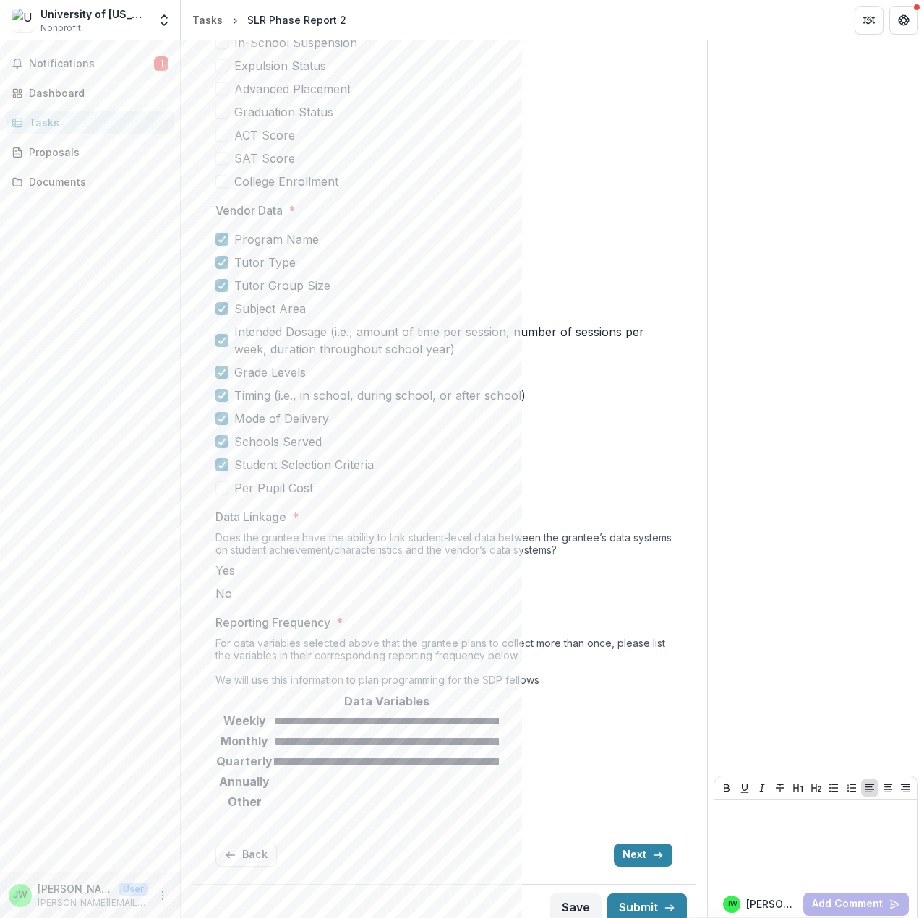
scroll to position [0, 0]
paste input "**********"
type input "**********"
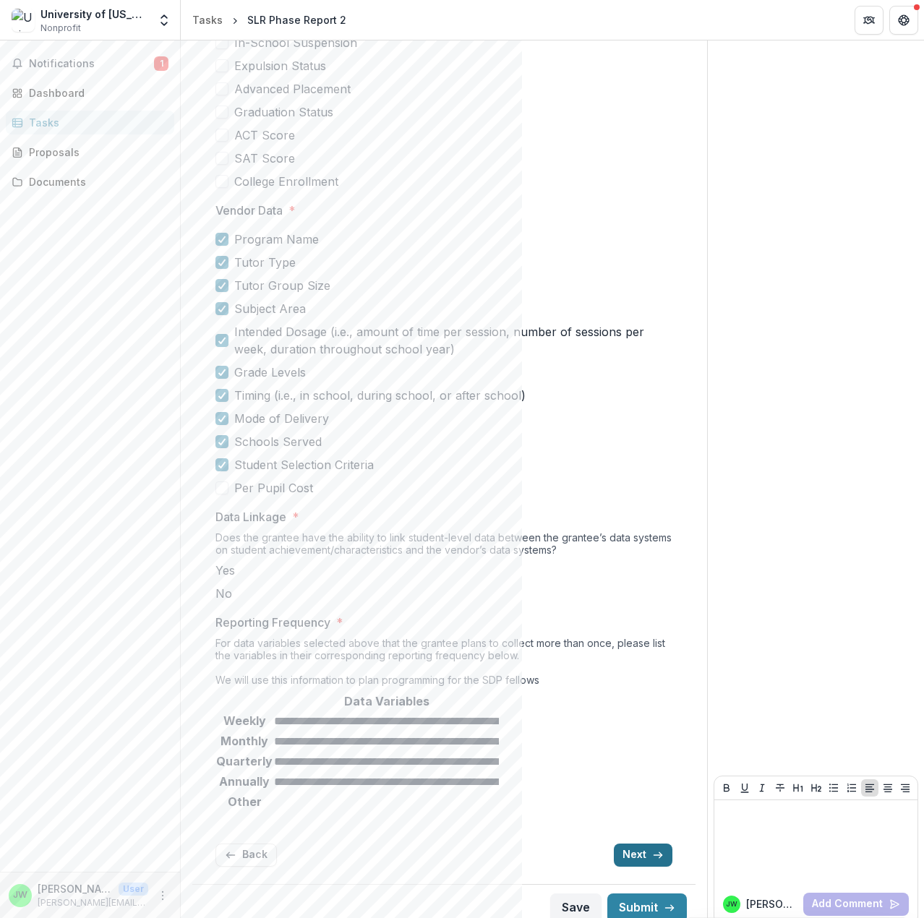
click at [628, 844] on button "Next" at bounding box center [643, 855] width 59 height 23
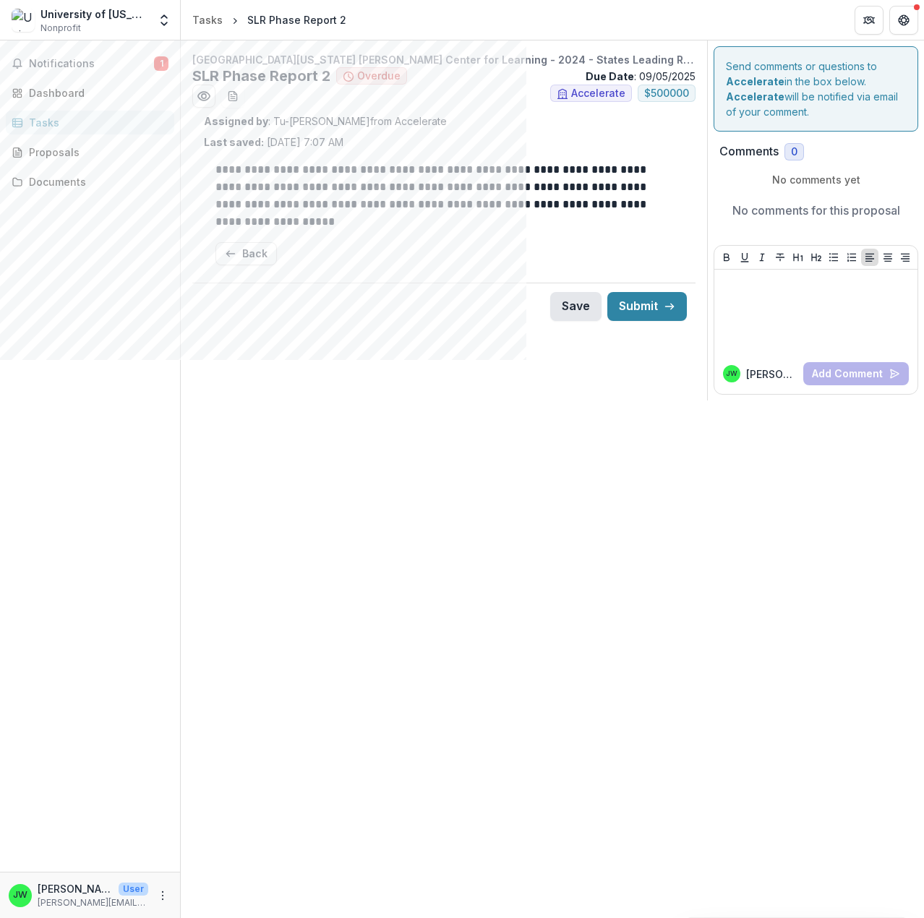
click at [570, 306] on button "Save" at bounding box center [575, 306] width 51 height 29
